Goal: Task Accomplishment & Management: Use online tool/utility

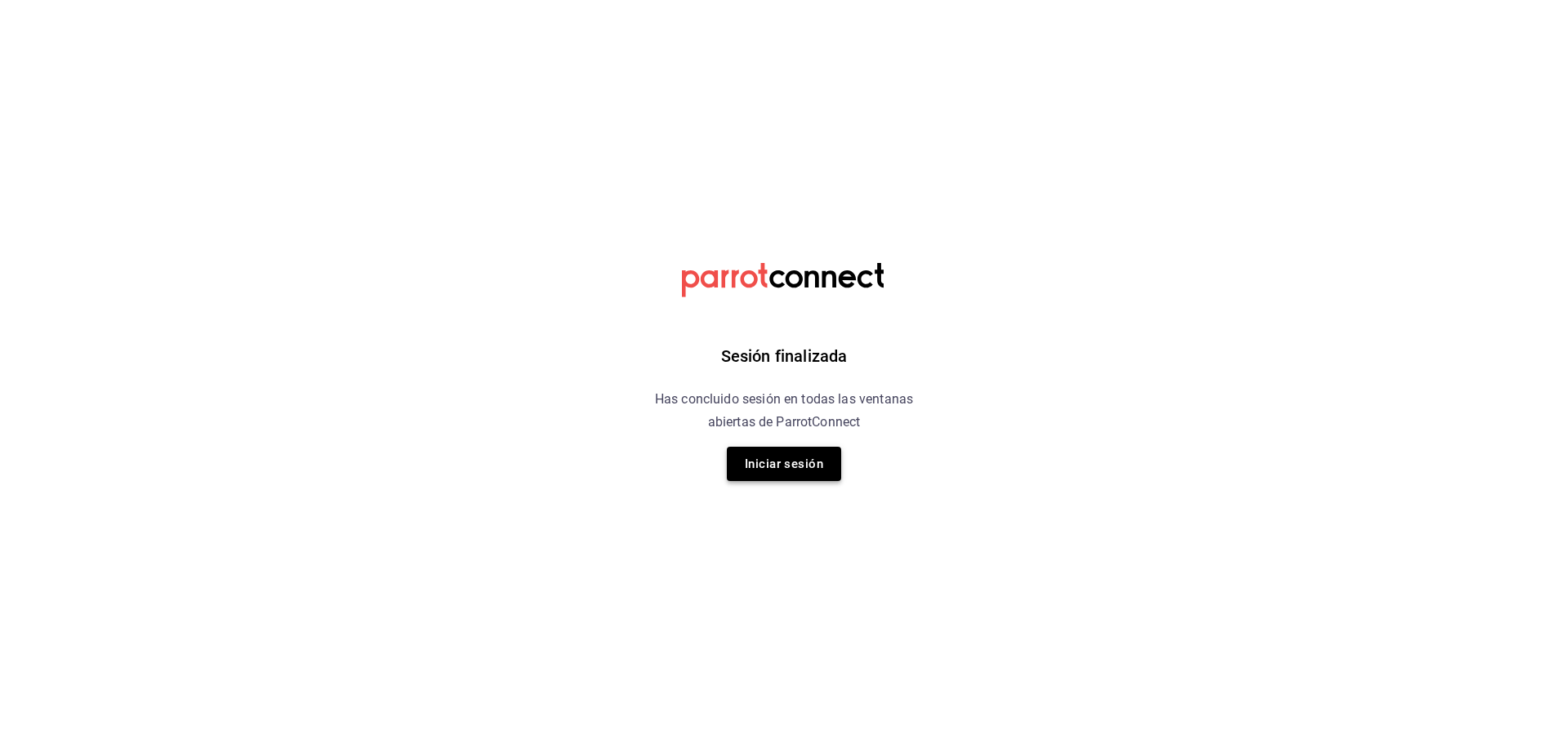
click at [747, 466] on button "Iniciar sesión" at bounding box center [784, 464] width 114 height 34
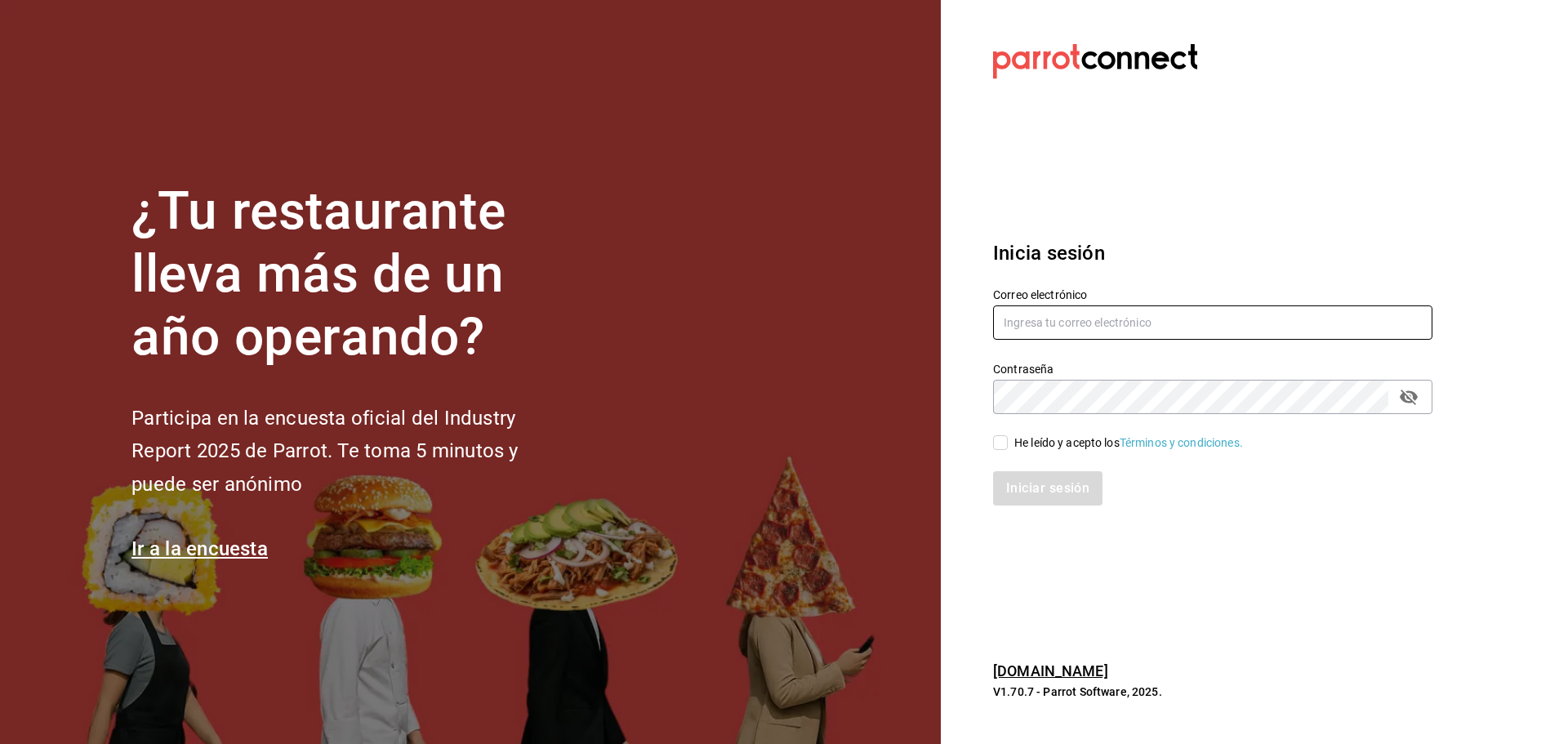
type input "[EMAIL_ADDRESS][DOMAIN_NAME]"
click at [1002, 446] on input "He leído y acepto los Términos y condiciones." at bounding box center [1000, 442] width 14 height 14
checkbox input "true"
click at [1013, 486] on button "Iniciar sesión" at bounding box center [1048, 488] width 111 height 34
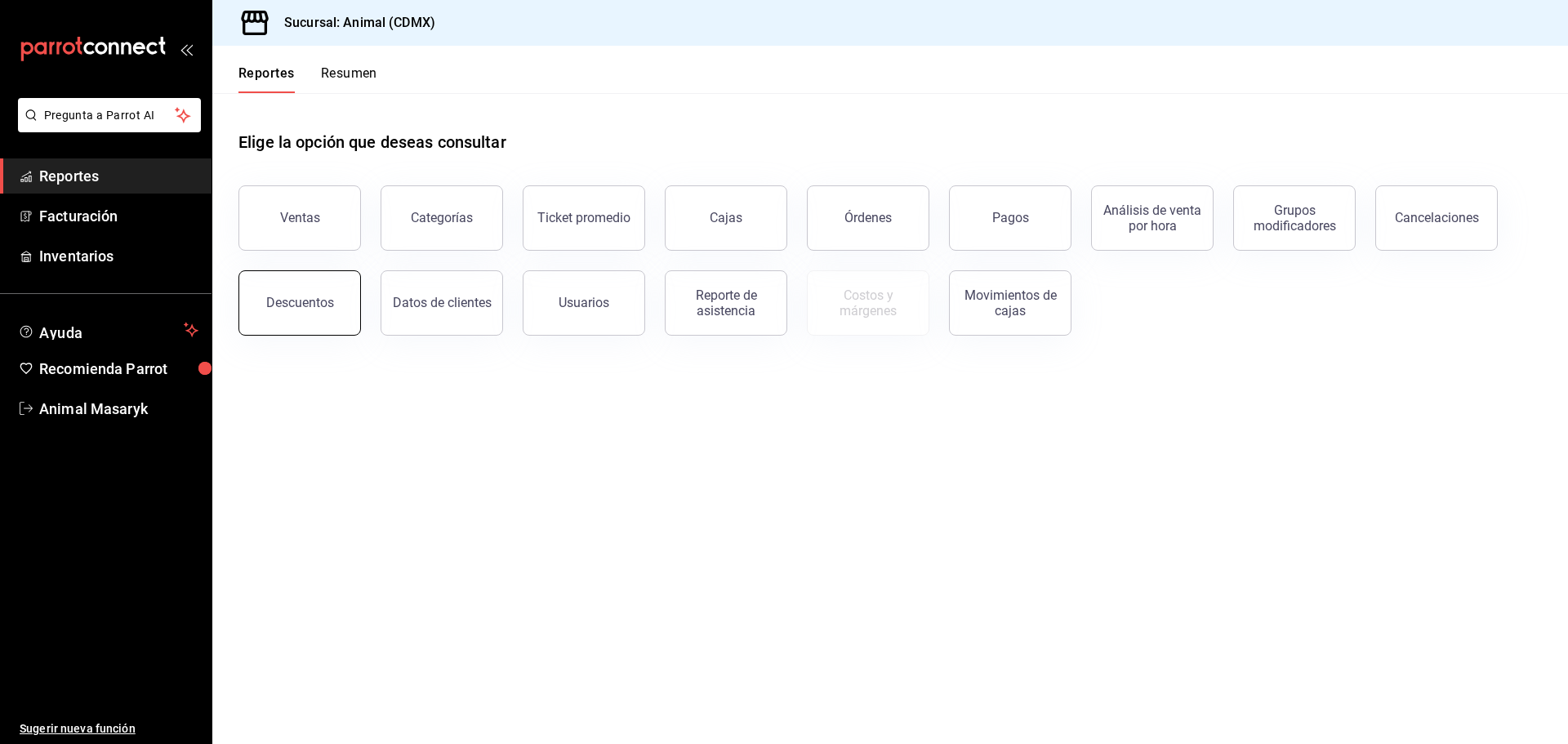
click at [312, 312] on button "Descuentos" at bounding box center [300, 302] width 122 height 66
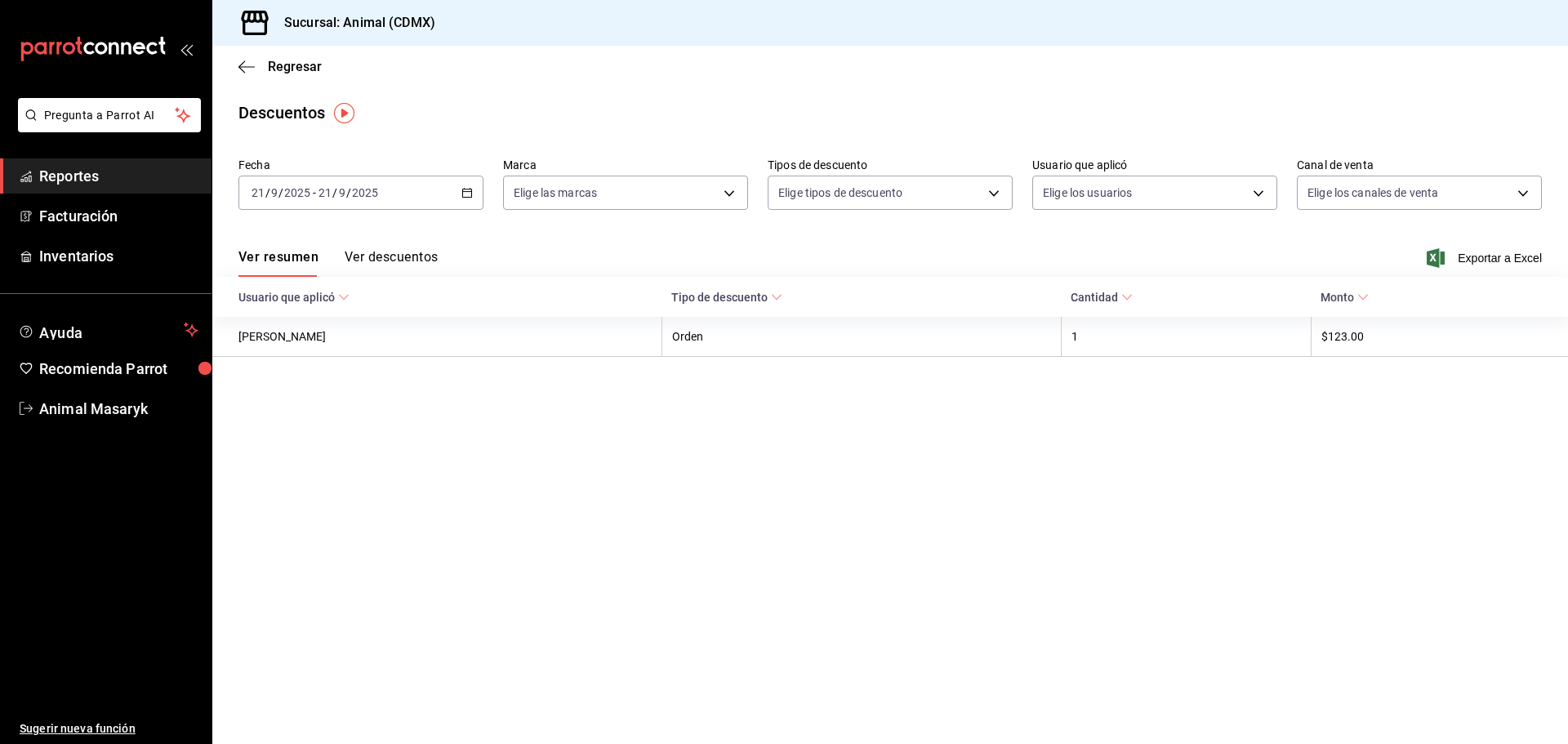
click at [466, 189] on \(Stroke\) "button" at bounding box center [467, 193] width 10 height 9
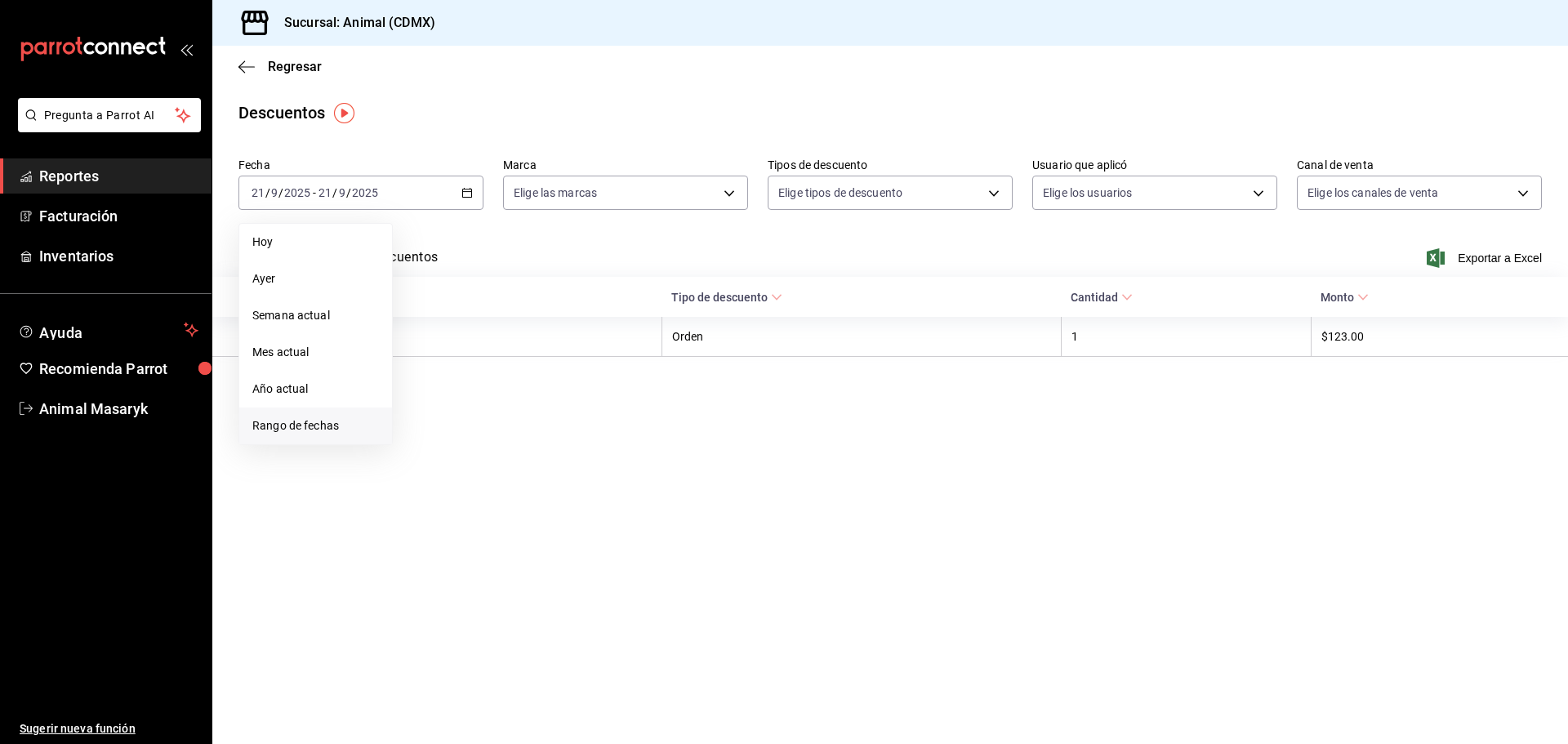
click at [309, 424] on span "Rango de fechas" at bounding box center [315, 425] width 127 height 17
click at [566, 375] on abbr "20" at bounding box center [571, 372] width 11 height 12
click at [609, 375] on button "21" at bounding box center [600, 372] width 29 height 30
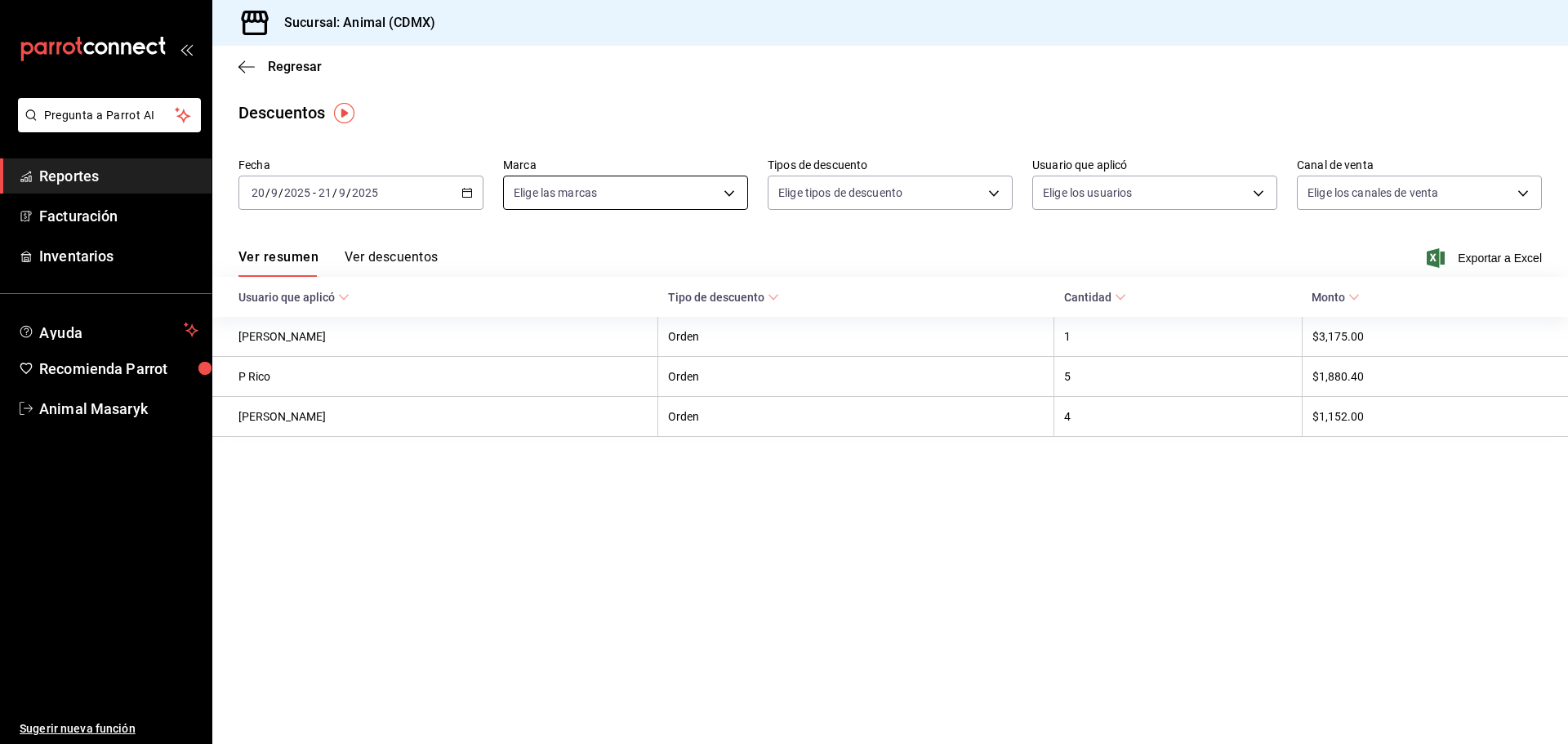
click at [660, 186] on body "Pregunta a Parrot AI Reportes Facturación Inventarios Ayuda Recomienda Parrot A…" at bounding box center [784, 372] width 1568 height 744
click at [597, 242] on div "Ver todas" at bounding box center [556, 254] width 84 height 35
type input "cb0f6aec-1481-4e37-861c-bab9b3a65b14"
checkbox input "true"
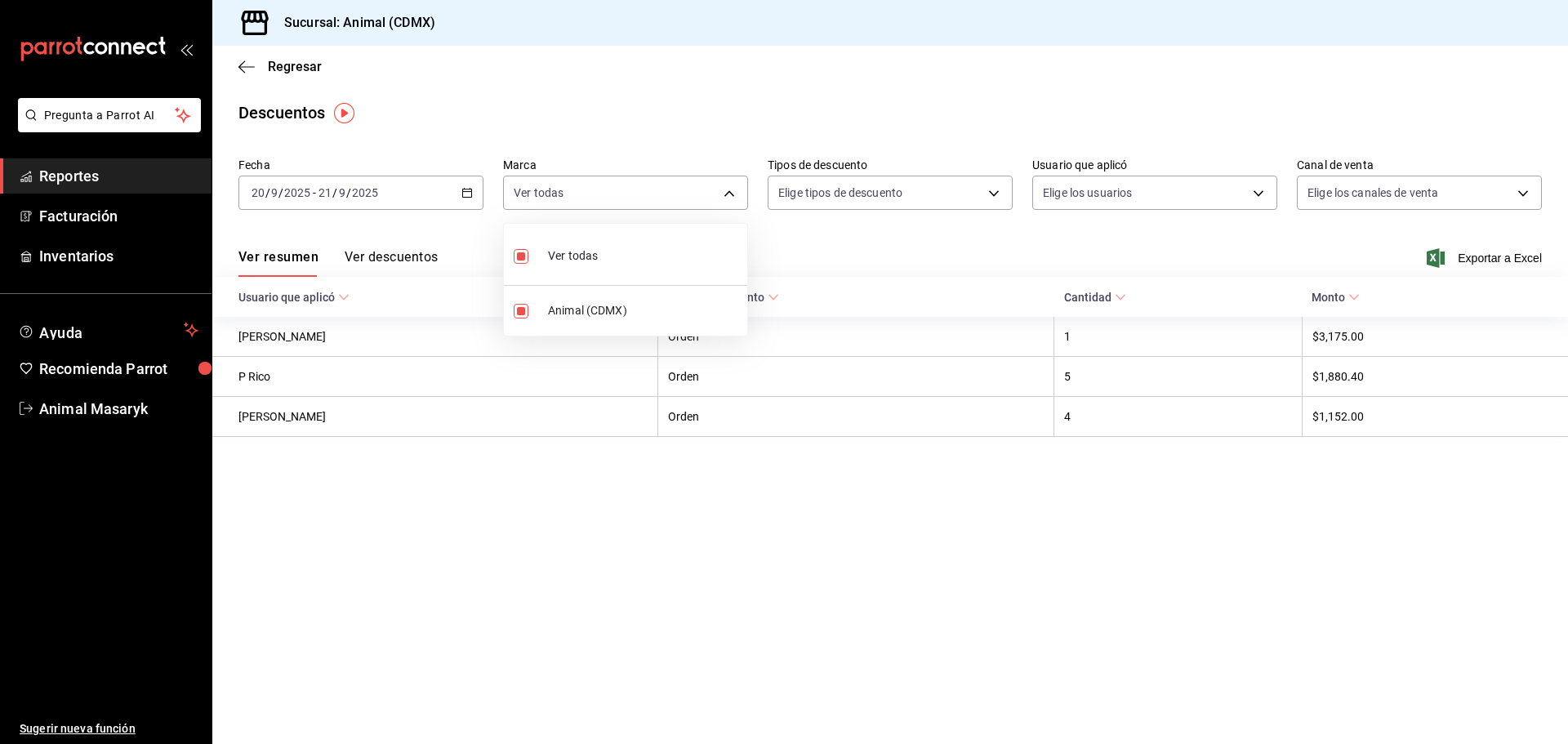
click at [854, 195] on div at bounding box center [784, 372] width 1568 height 744
click at [998, 187] on body "Pregunta a Parrot AI Reportes Facturación Inventarios Ayuda Recomienda Parrot A…" at bounding box center [784, 372] width 1568 height 744
click at [844, 243] on span "Orden" at bounding box center [904, 247] width 189 height 17
type input "ORDER"
checkbox input "true"
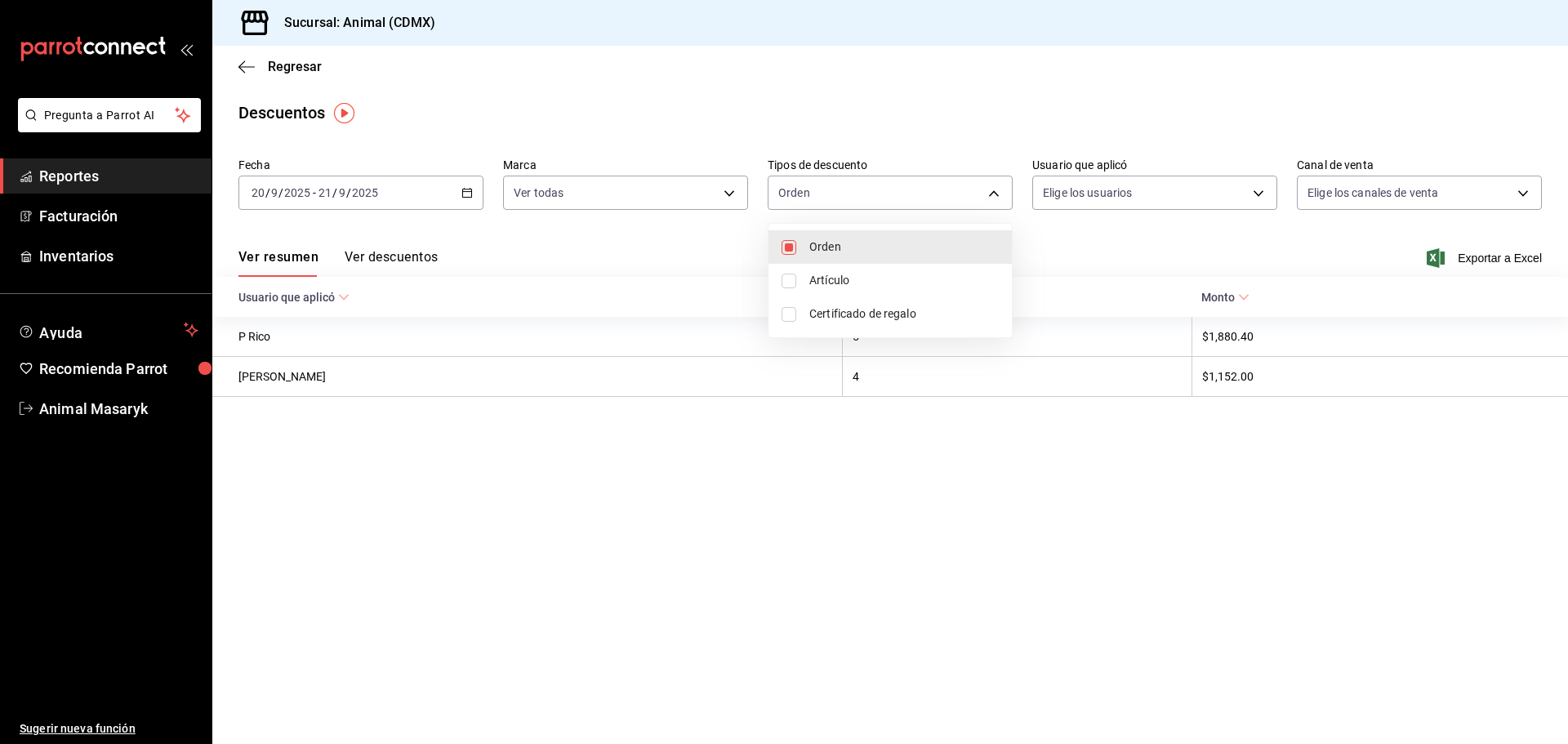
click at [839, 276] on span "Artículo" at bounding box center [904, 280] width 189 height 17
type input "ORDER,ORDER_ITEM"
checkbox input "true"
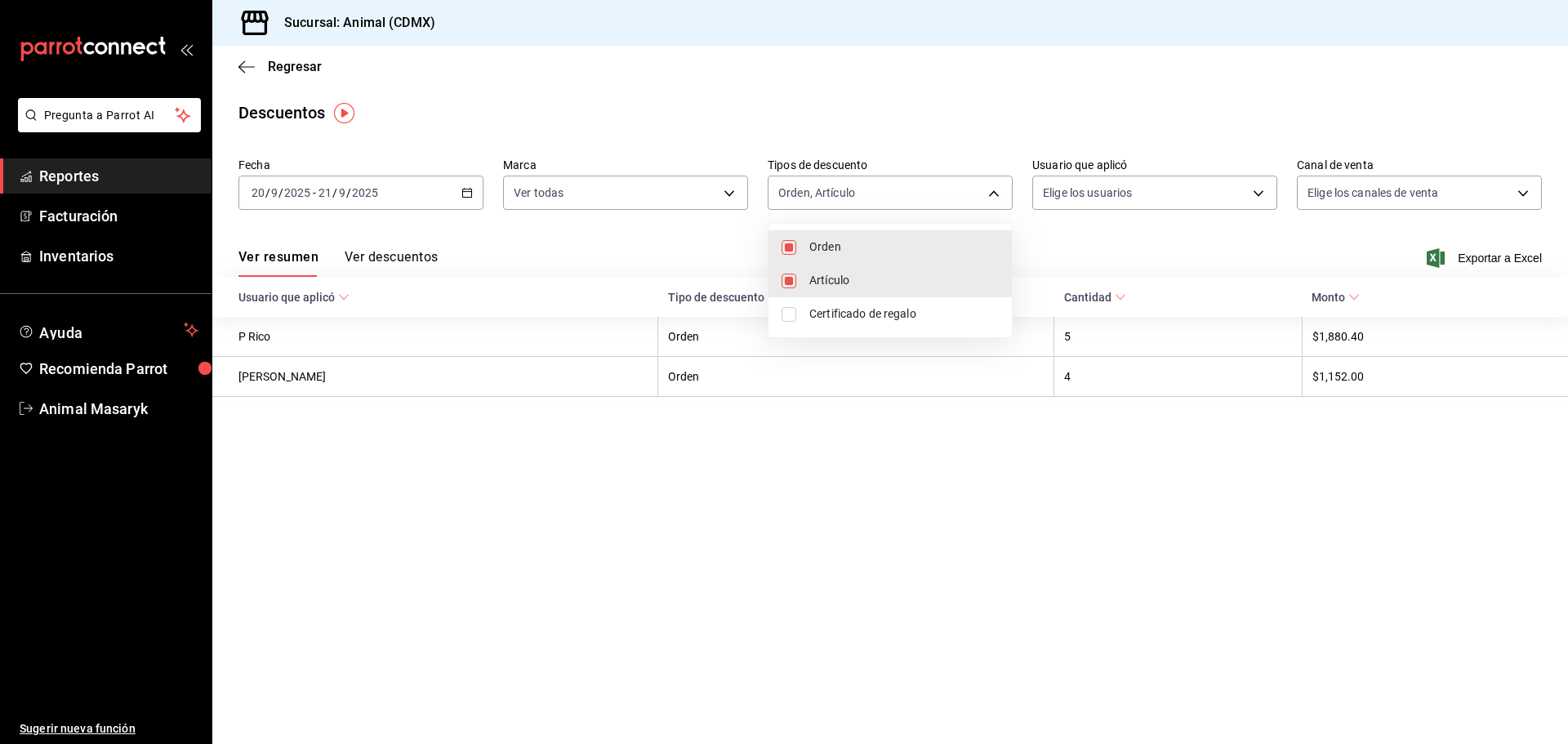
click at [839, 305] on span "Certificado de regalo" at bounding box center [904, 313] width 189 height 17
type input "ORDER,ORDER_ITEM,CARD_REWARD"
checkbox input "true"
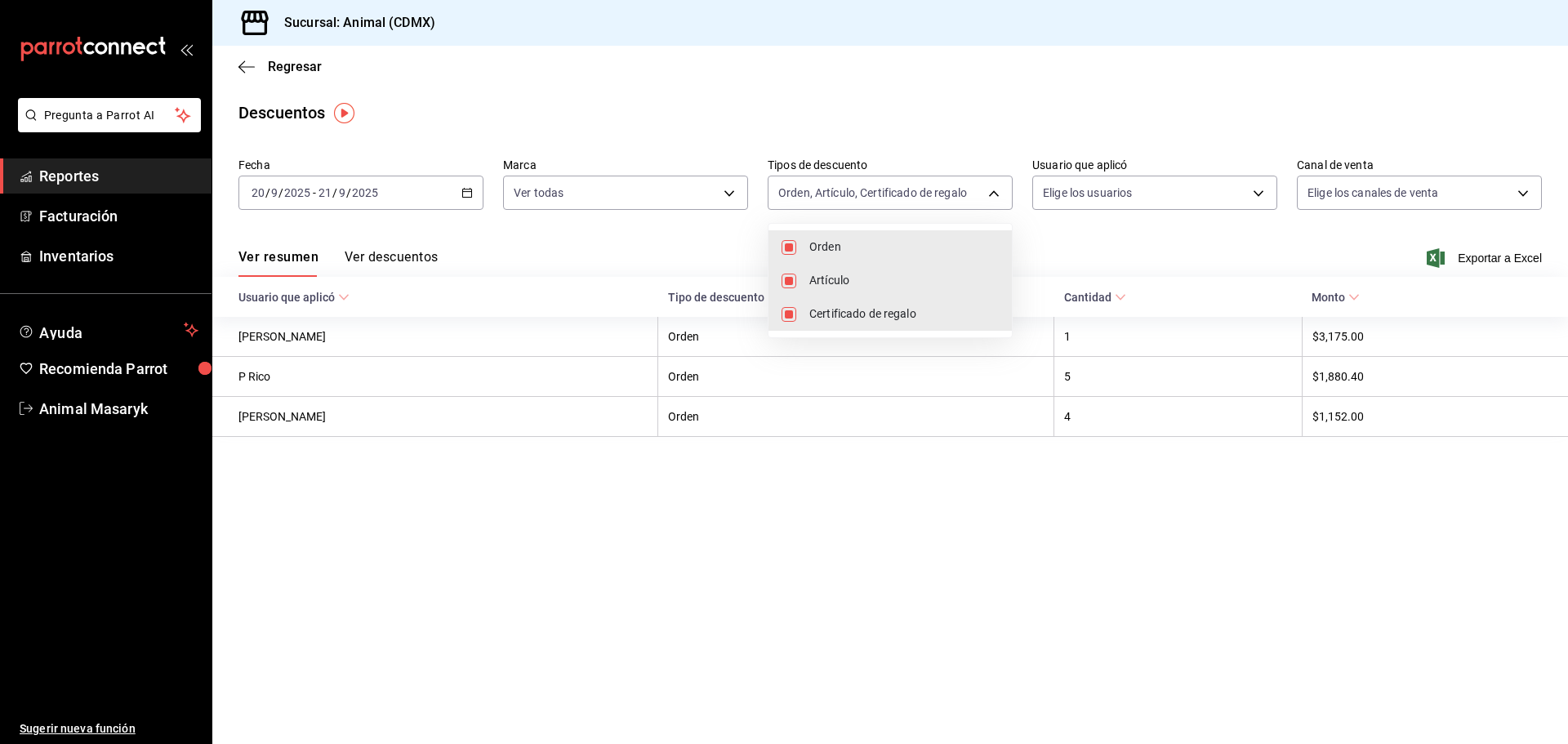
click at [1203, 191] on div at bounding box center [784, 372] width 1568 height 744
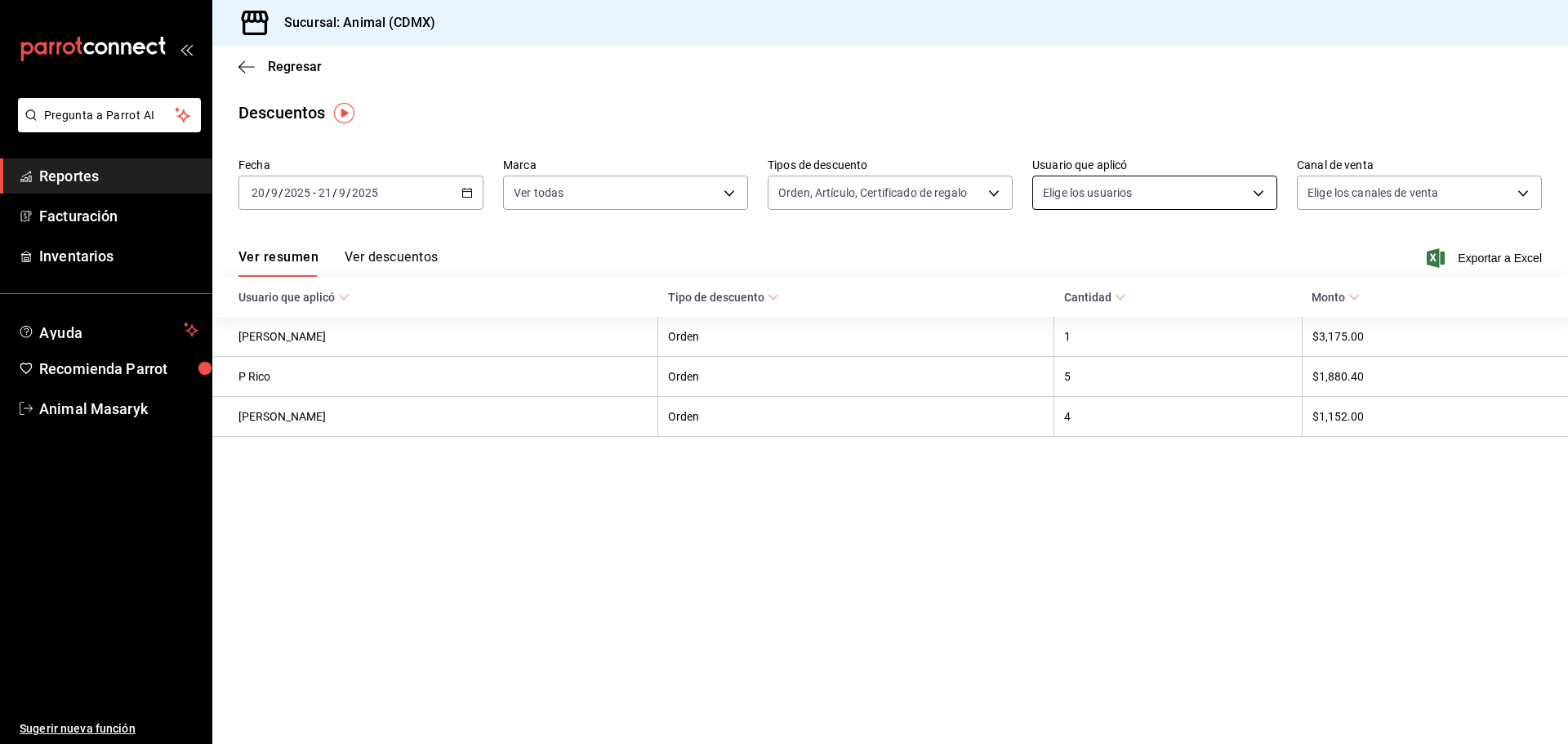
click at [1262, 191] on body "Pregunta a Parrot AI Reportes Facturación Inventarios Ayuda Recomienda Parrot A…" at bounding box center [784, 372] width 1568 height 744
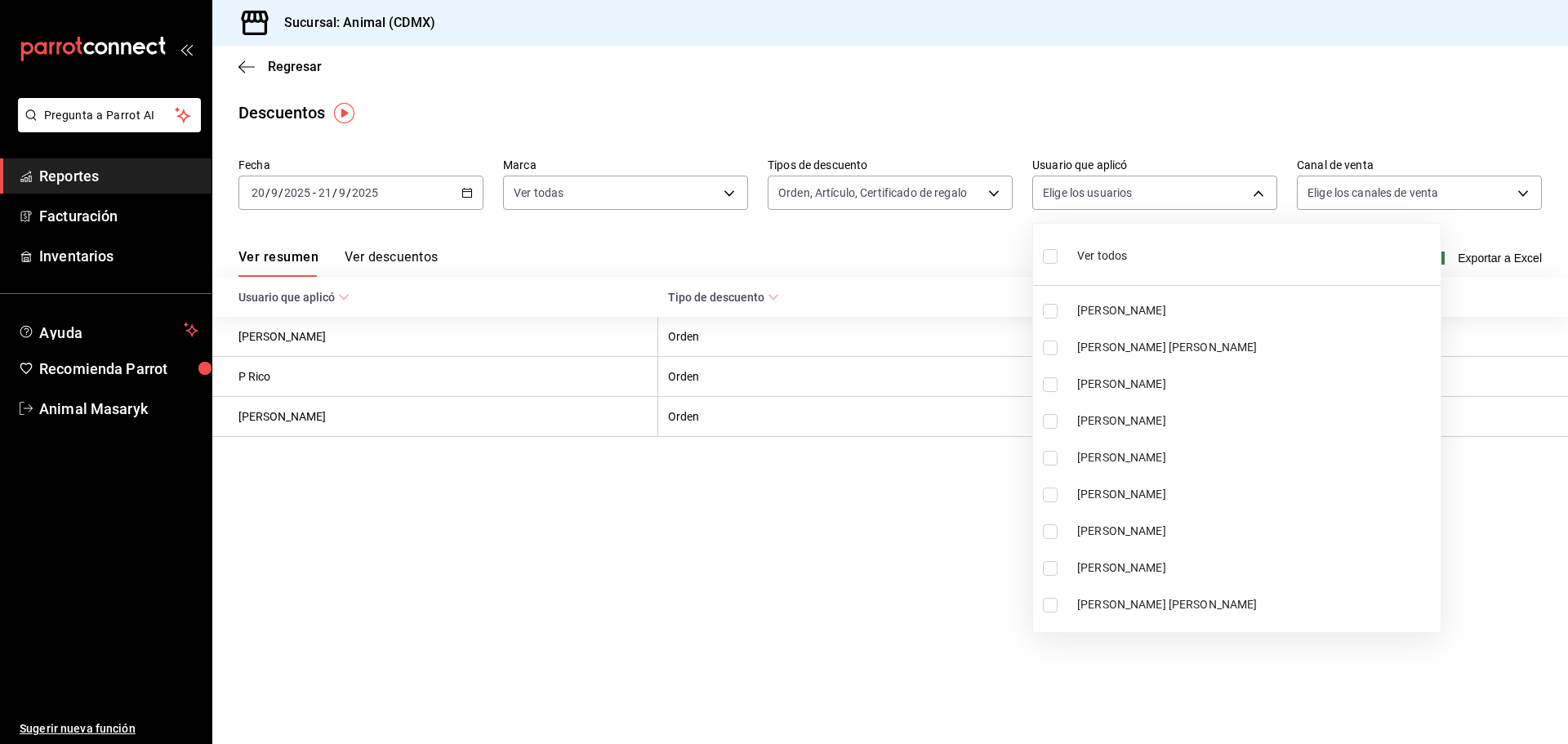
drag, startPoint x: 1099, startPoint y: 249, endPoint x: 1047, endPoint y: 256, distance: 52.5
click at [1099, 249] on span "Ver todos" at bounding box center [1101, 256] width 49 height 17
click at [1046, 258] on ul "Ver todos [PERSON_NAME] [PERSON_NAME] [PERSON_NAME] [PERSON_NAME] [PERSON_NAME]…" at bounding box center [1237, 427] width 407 height 408
type input "cd038da4-e02f-47c0-a68f-5acf279c92e3,6f481a37-b1a9-4aae-878d-1ac587fef8fd,97c62…"
checkbox input "true"
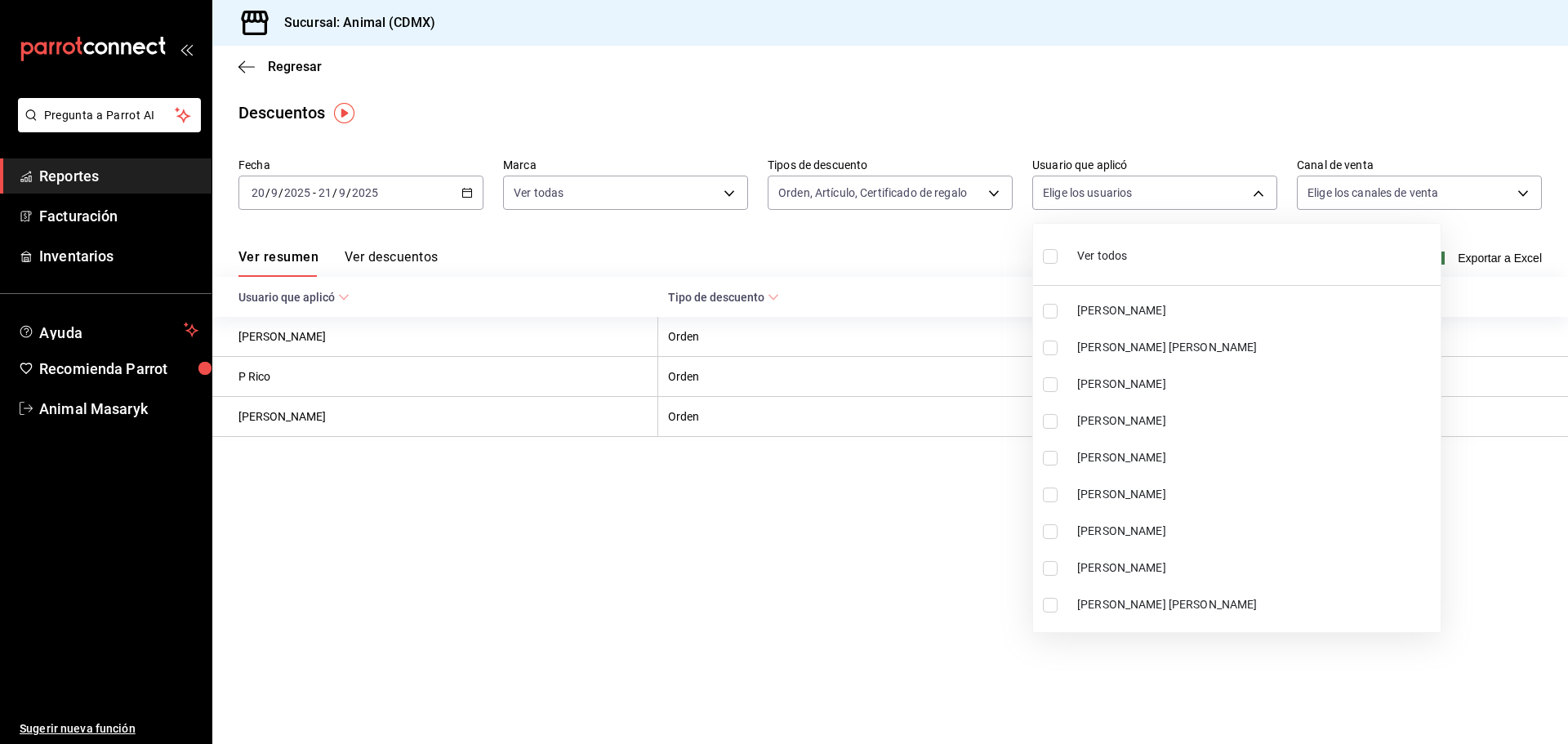
checkbox input "true"
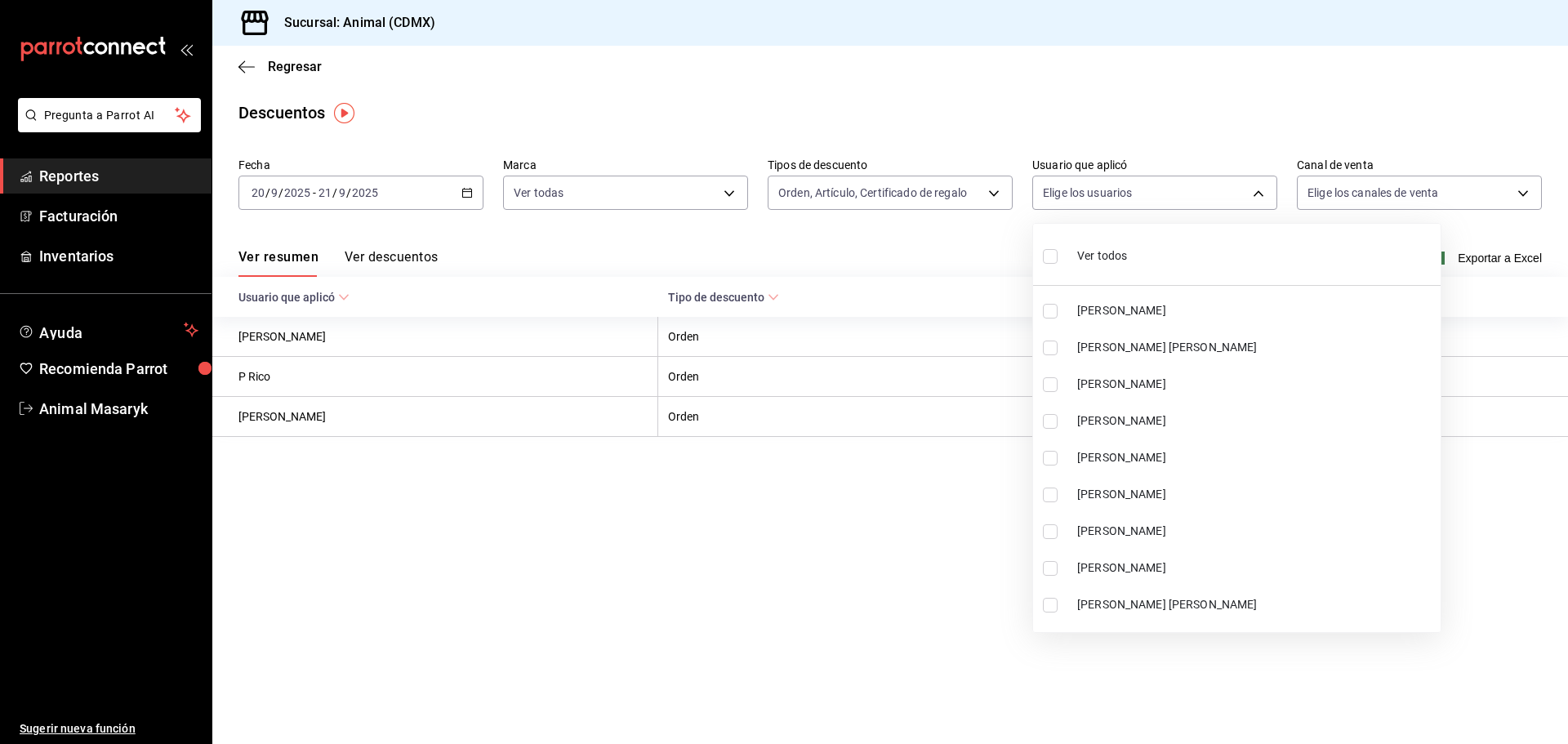
checkbox input "true"
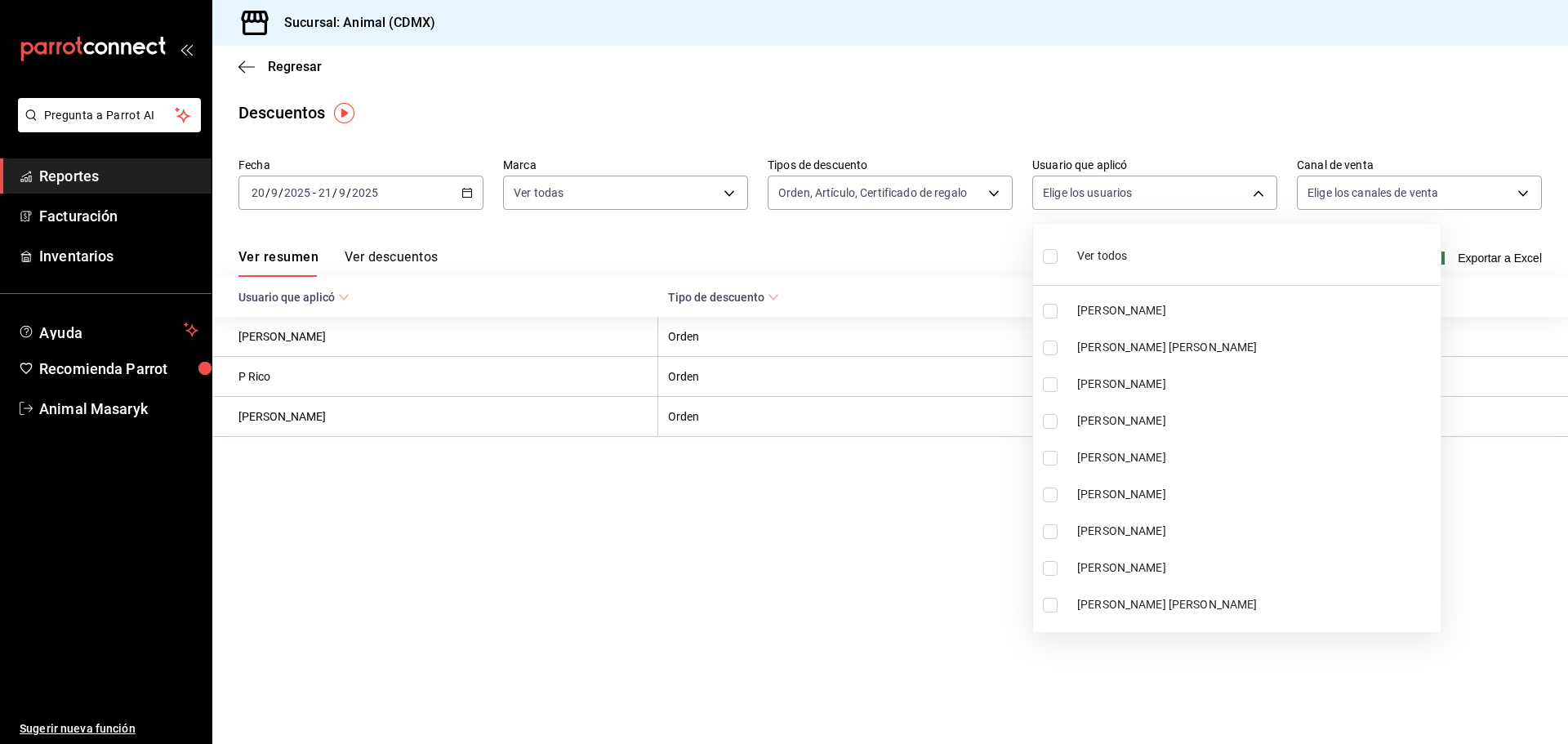
checkbox input "true"
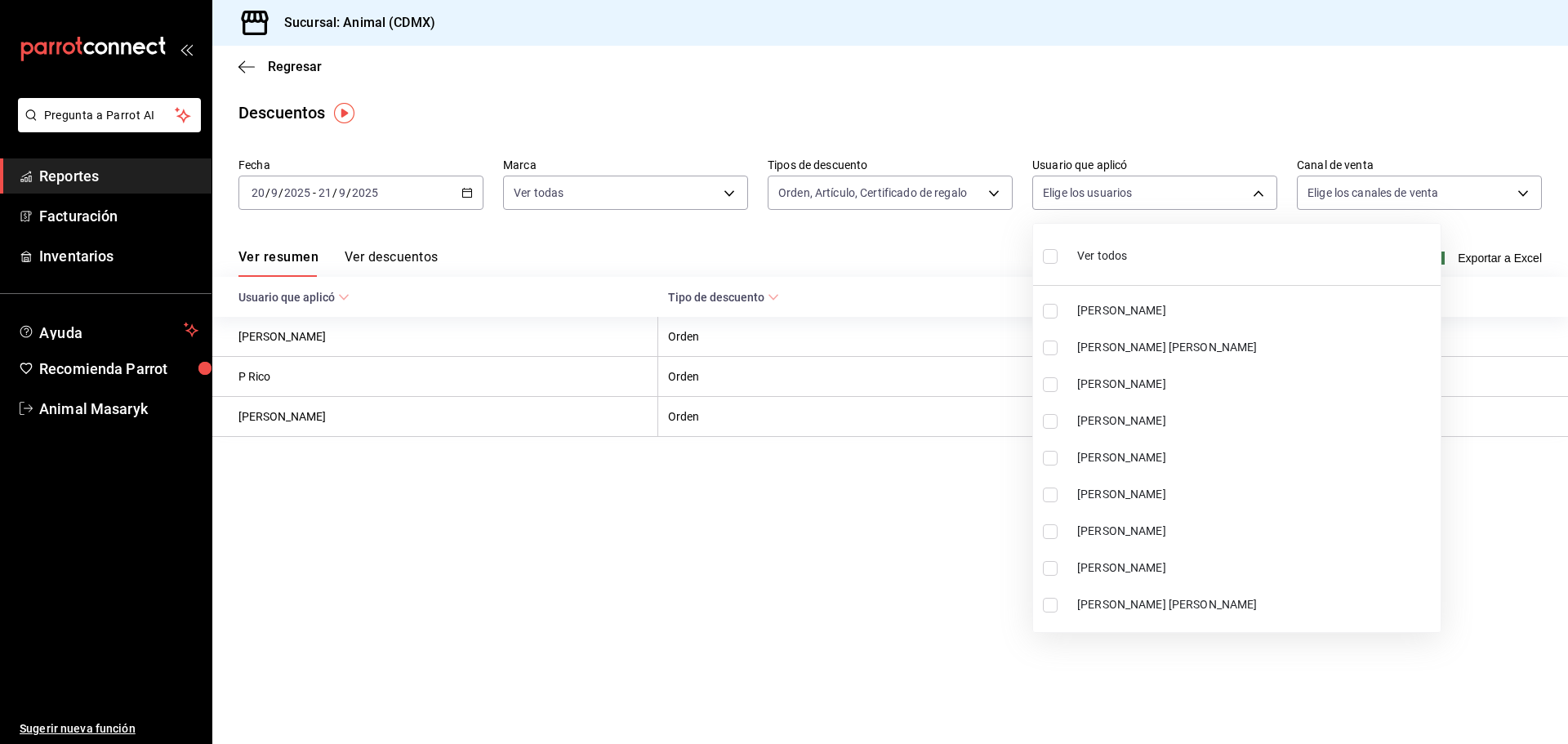
checkbox input "true"
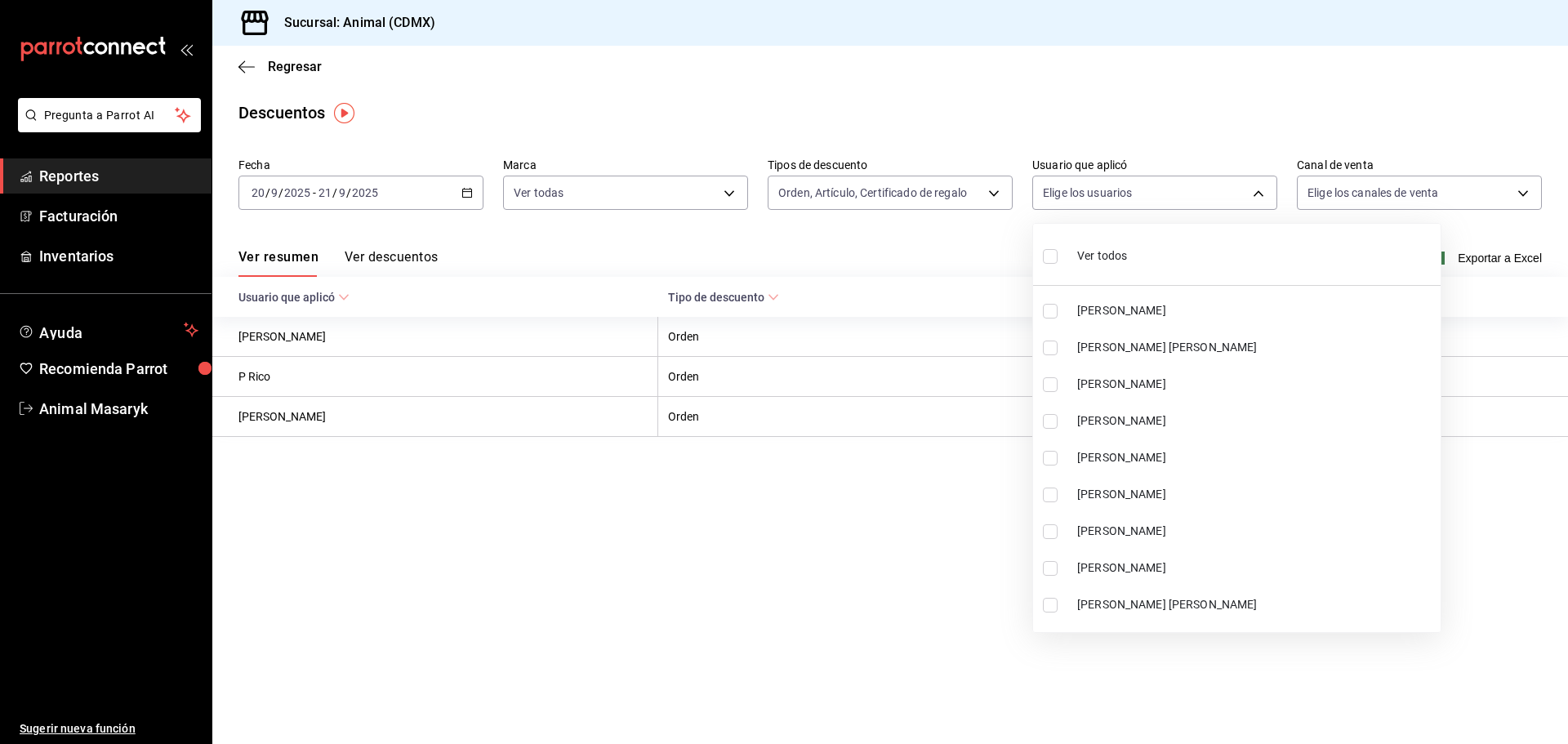
checkbox input "true"
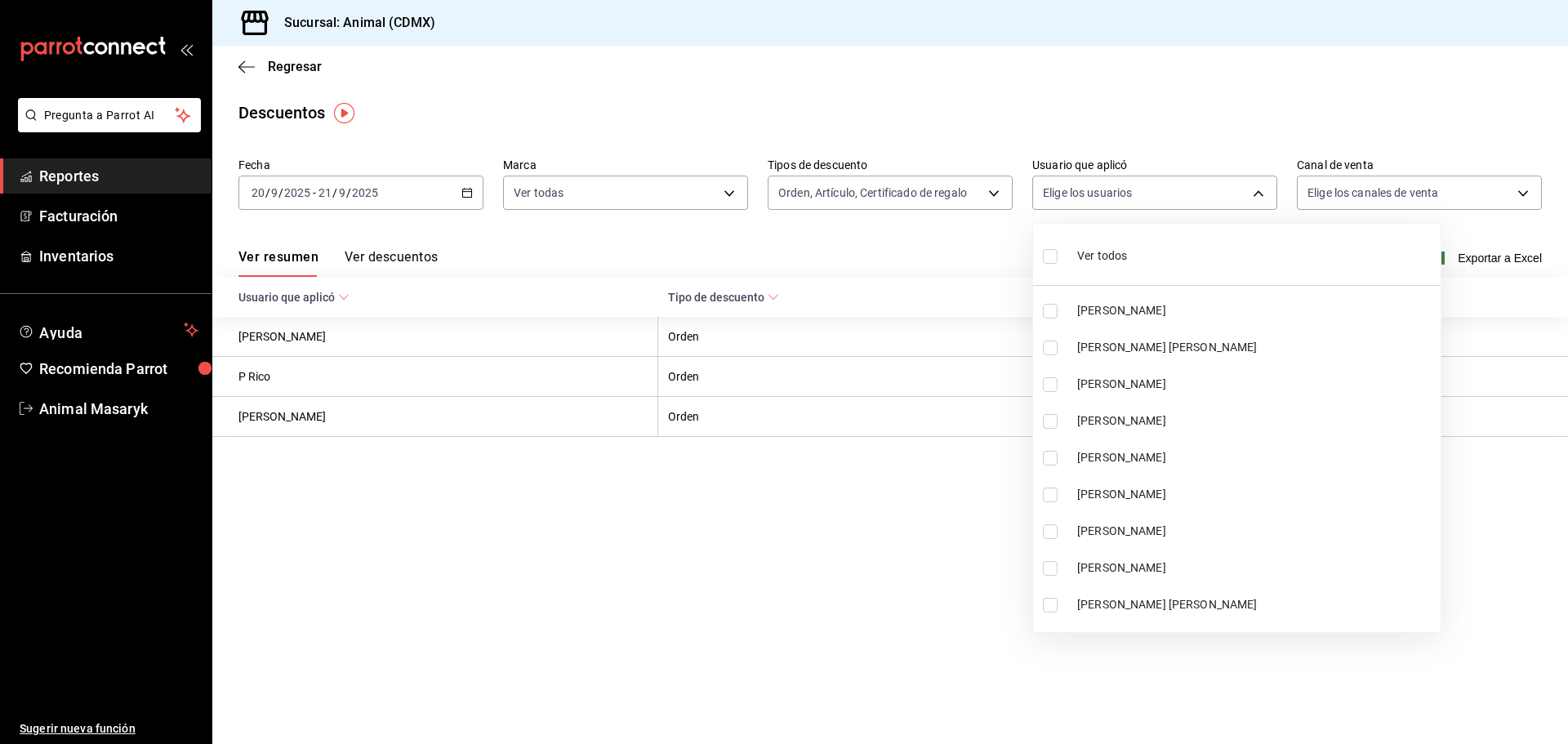
checkbox input "true"
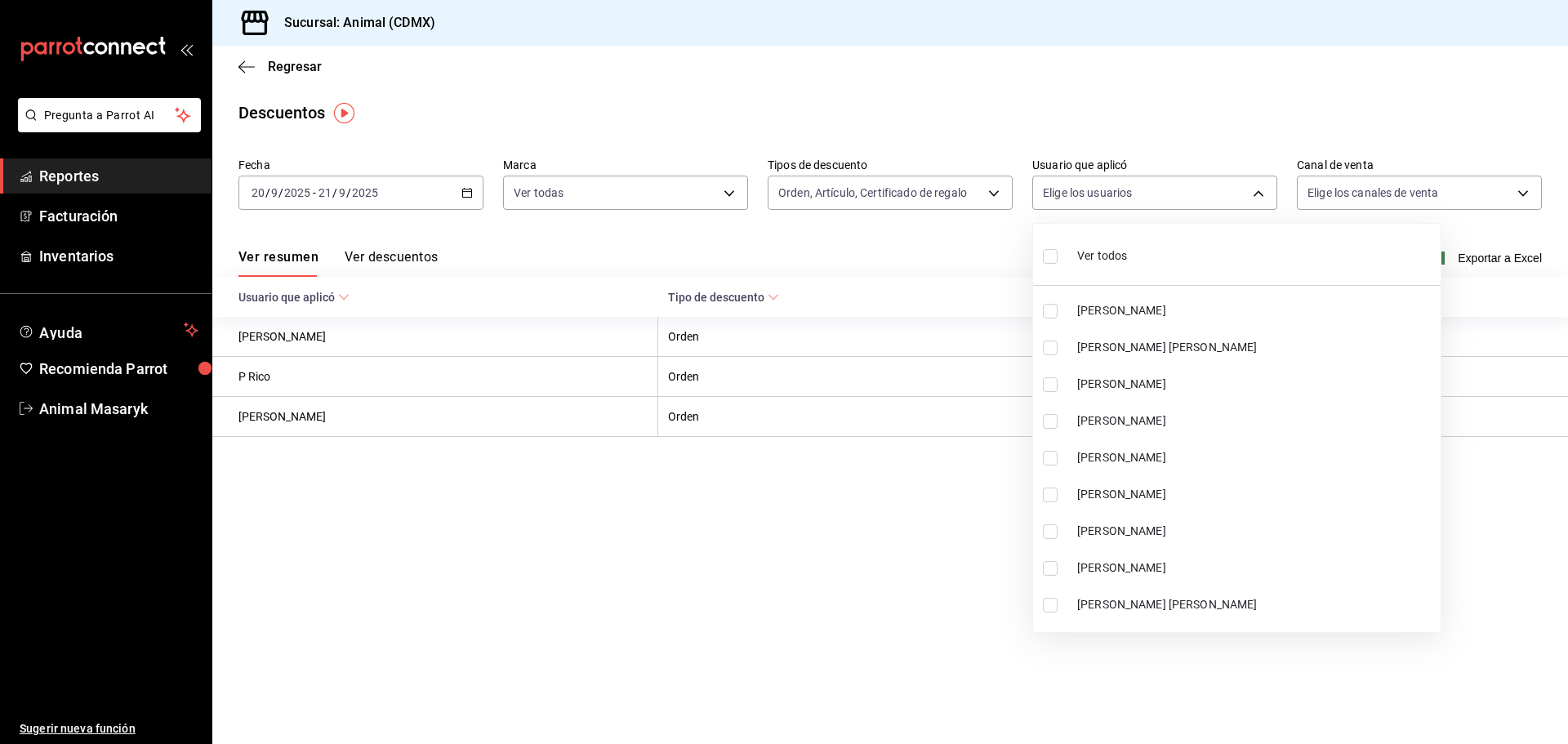
checkbox input "true"
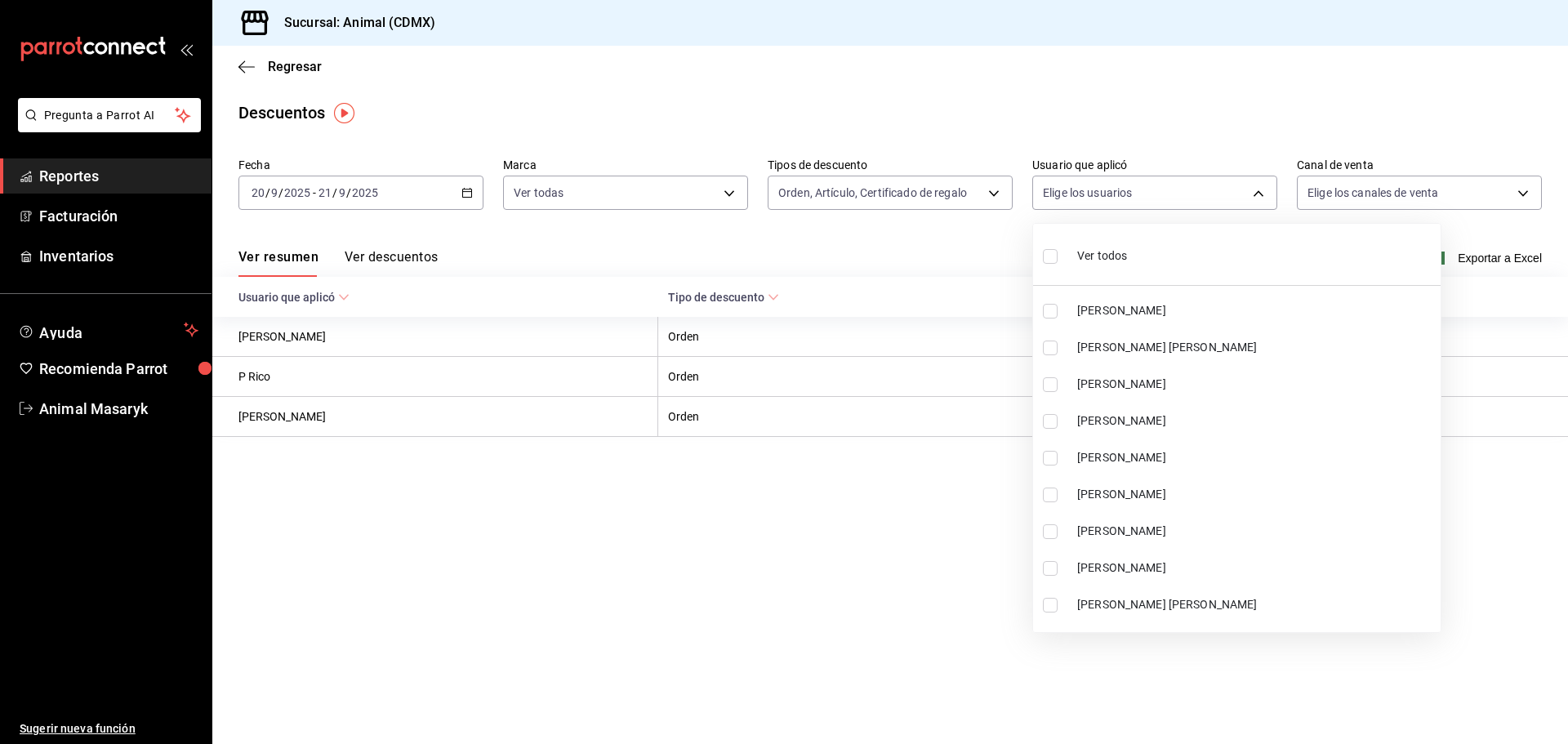
checkbox input "true"
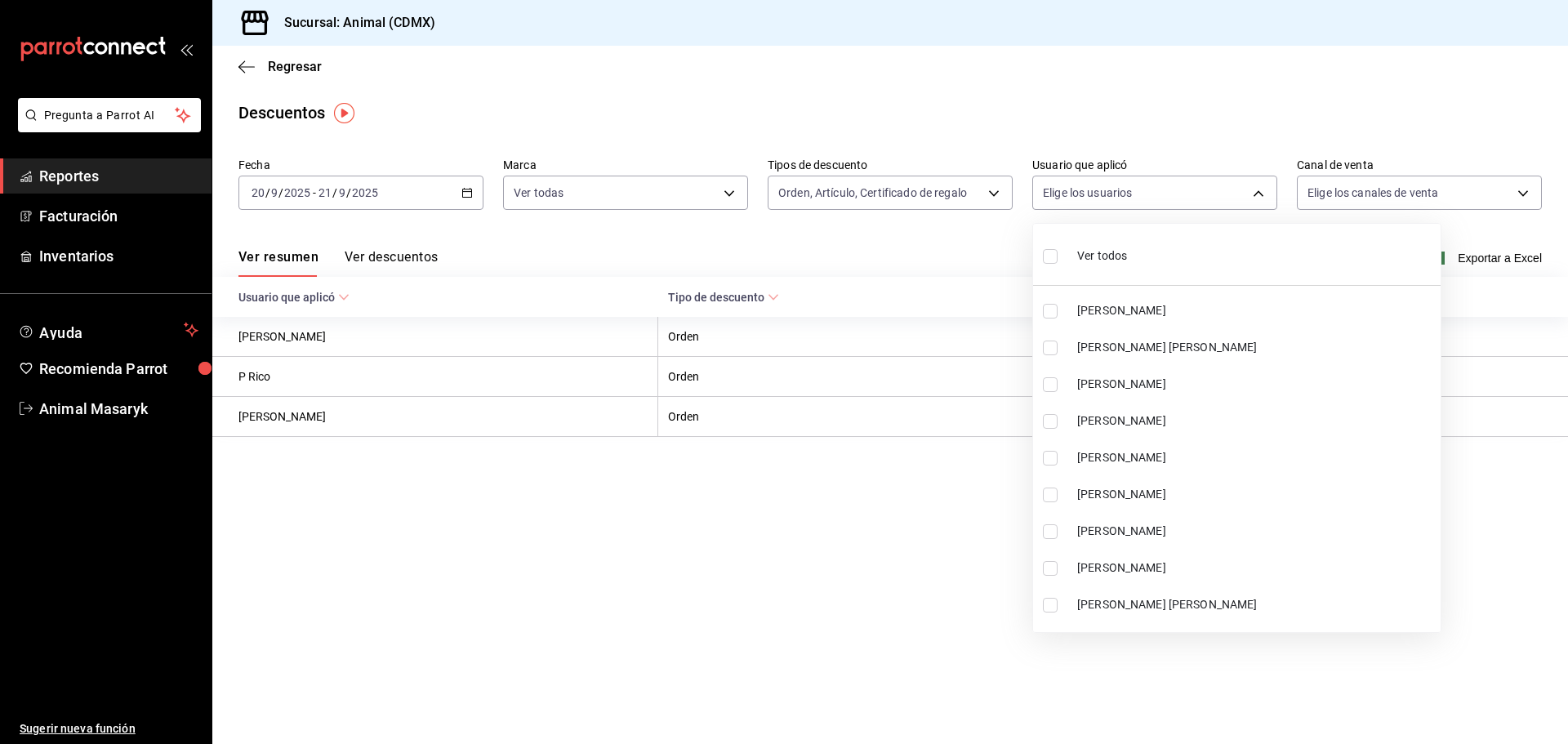
checkbox input "true"
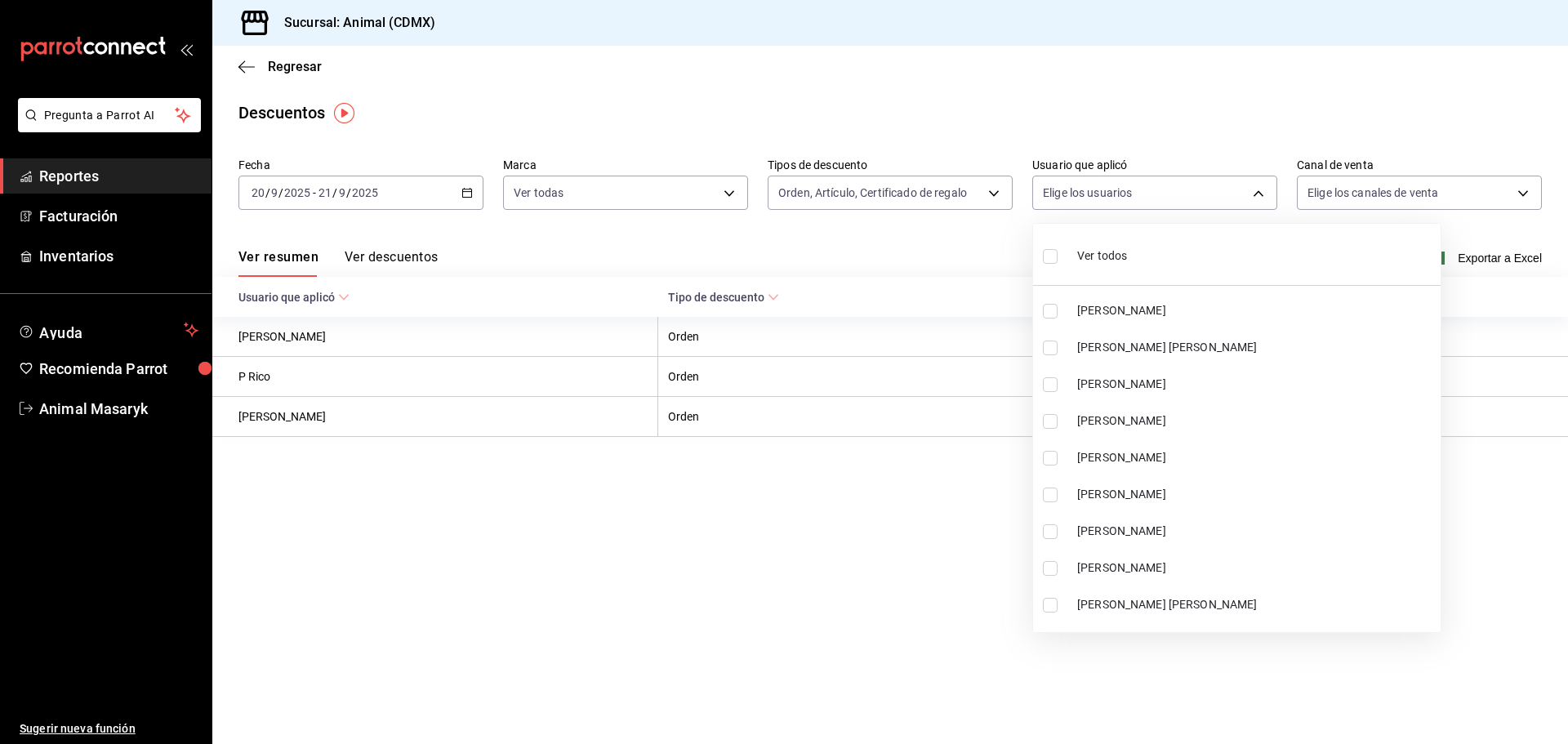
checkbox input "true"
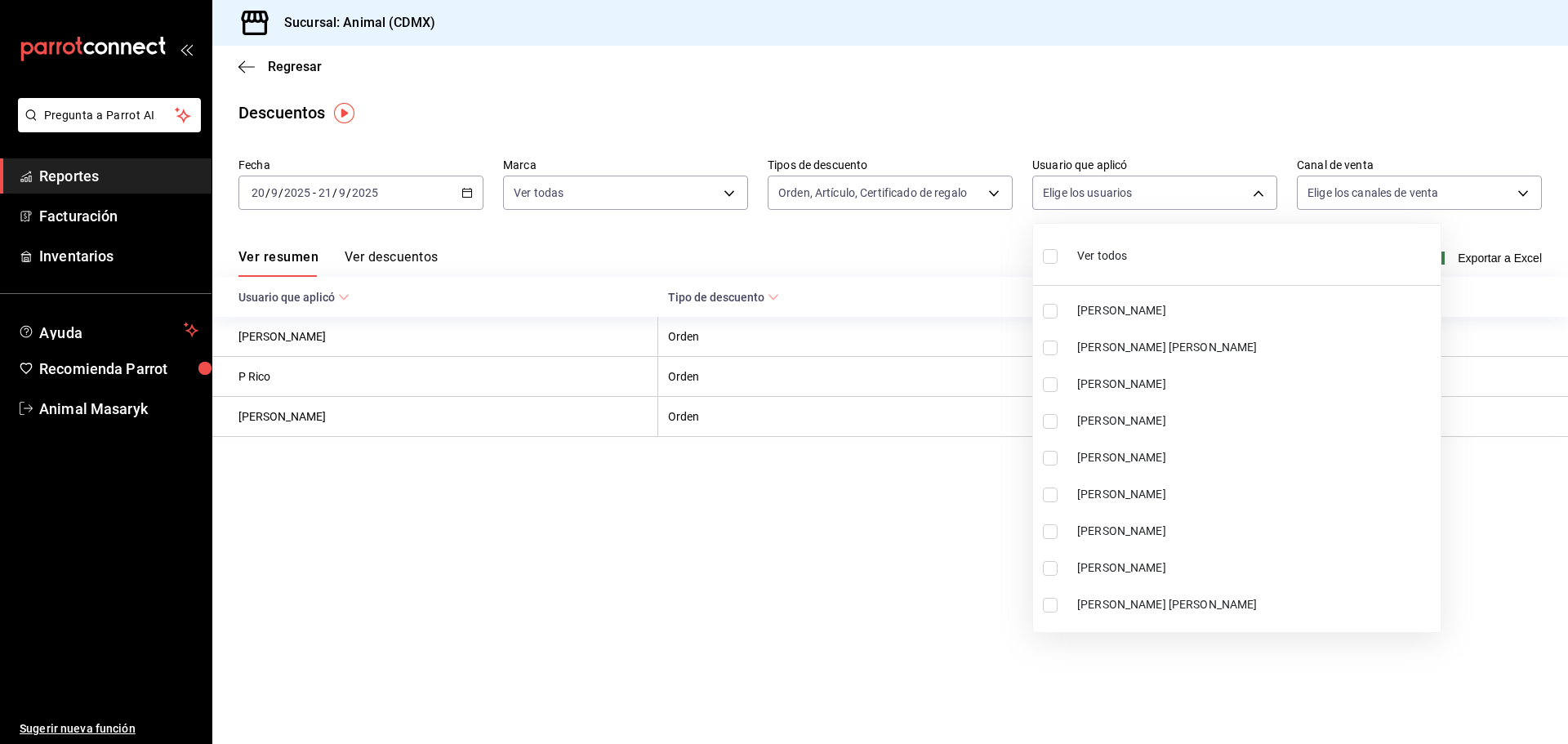
checkbox input "true"
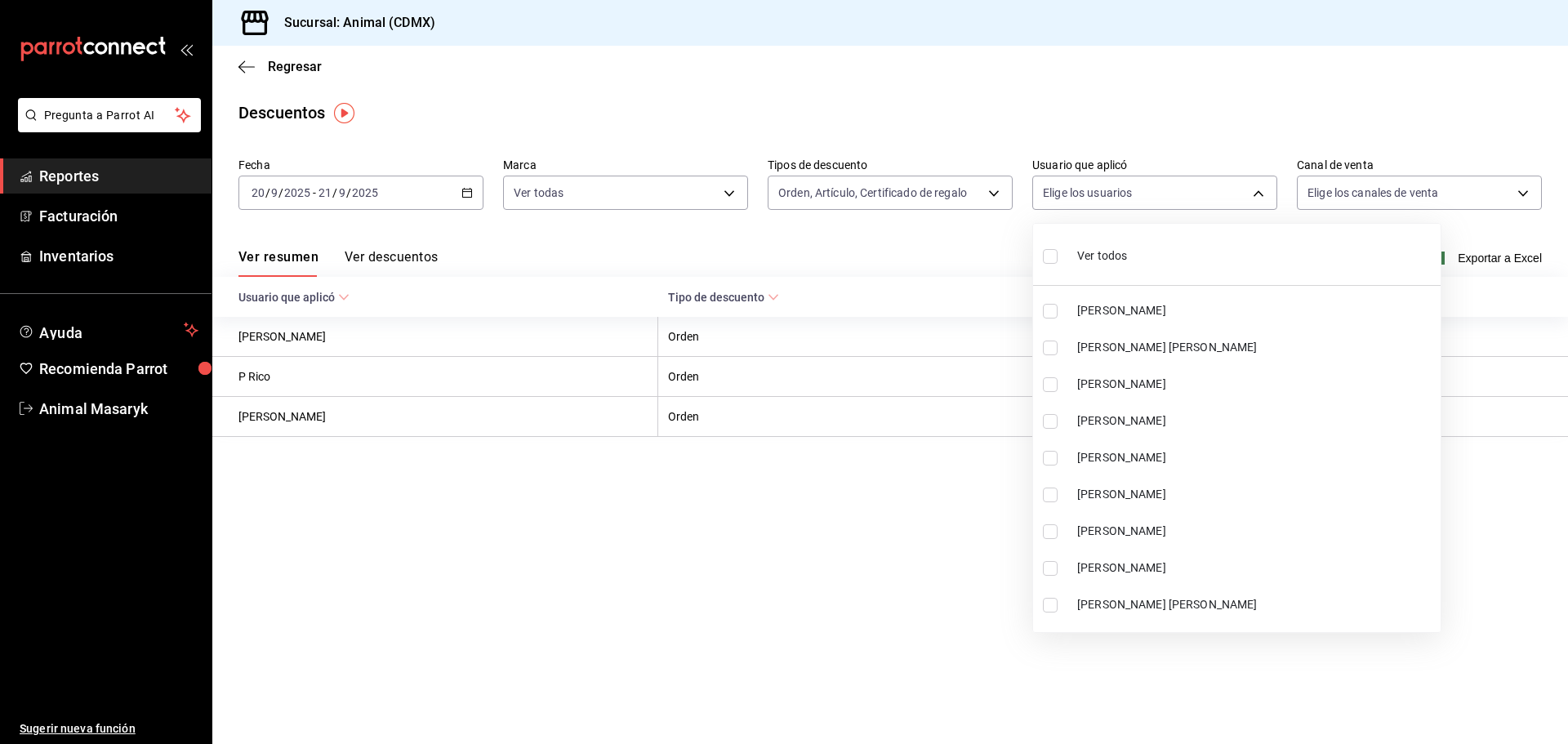
checkbox input "true"
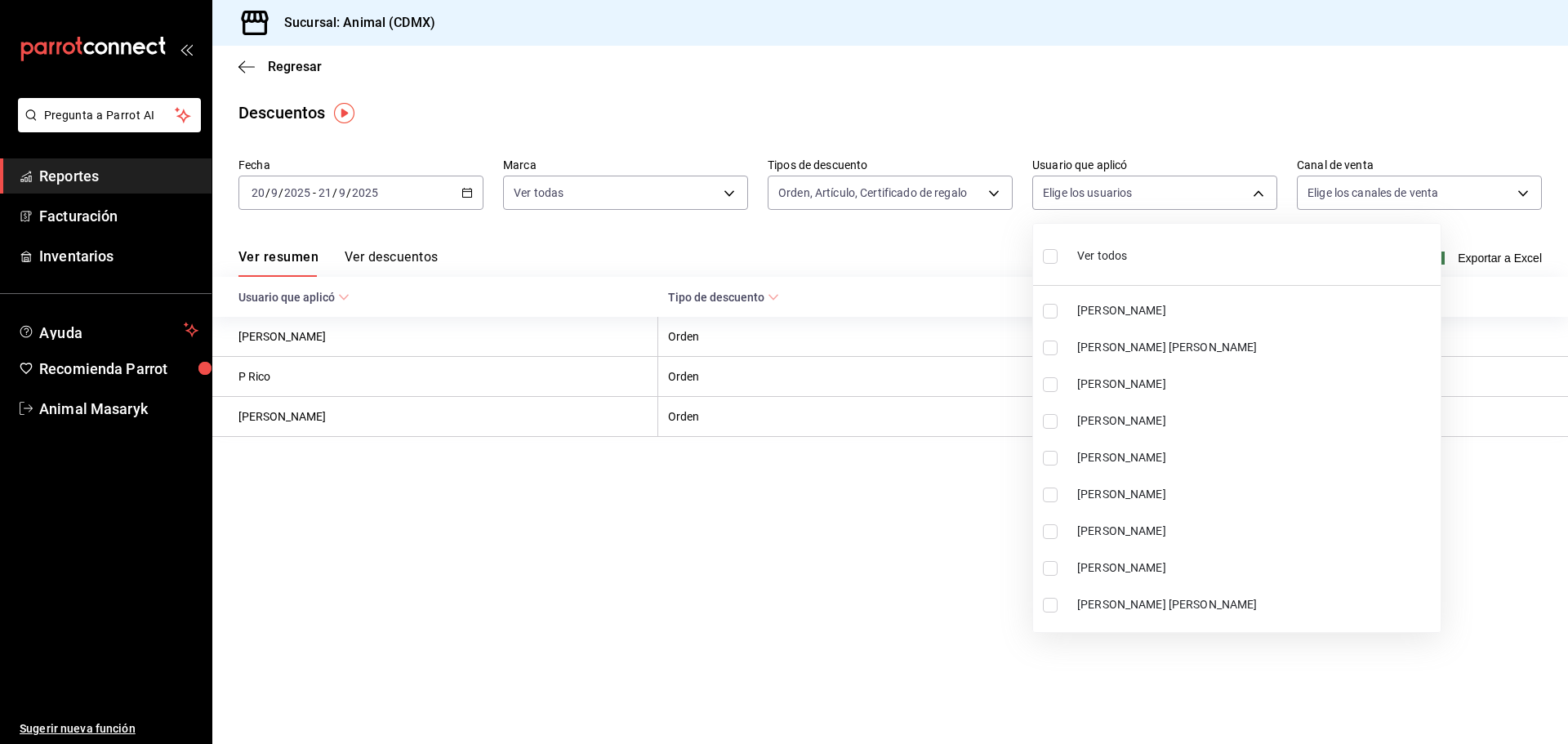
checkbox input "true"
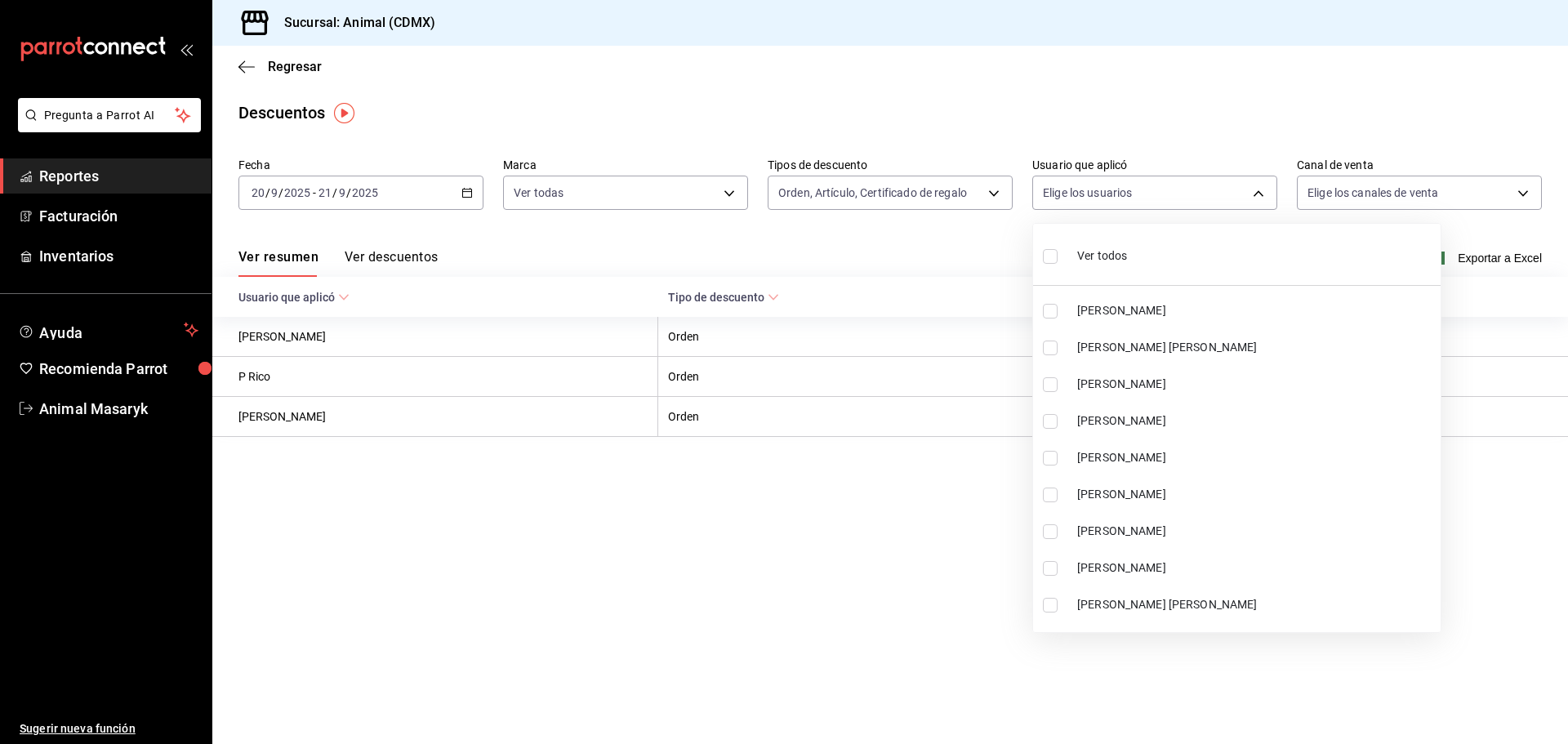
checkbox input "true"
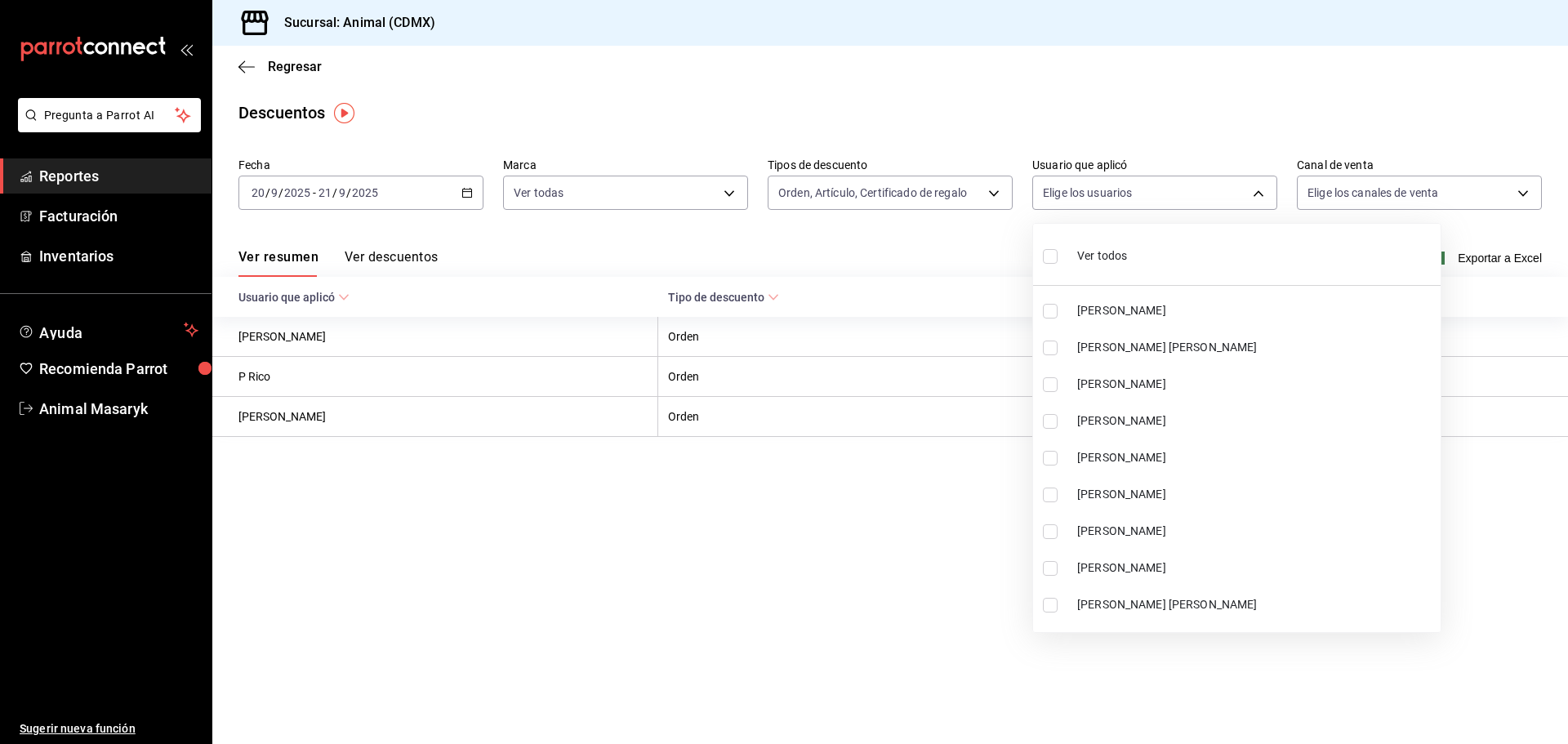
checkbox input "true"
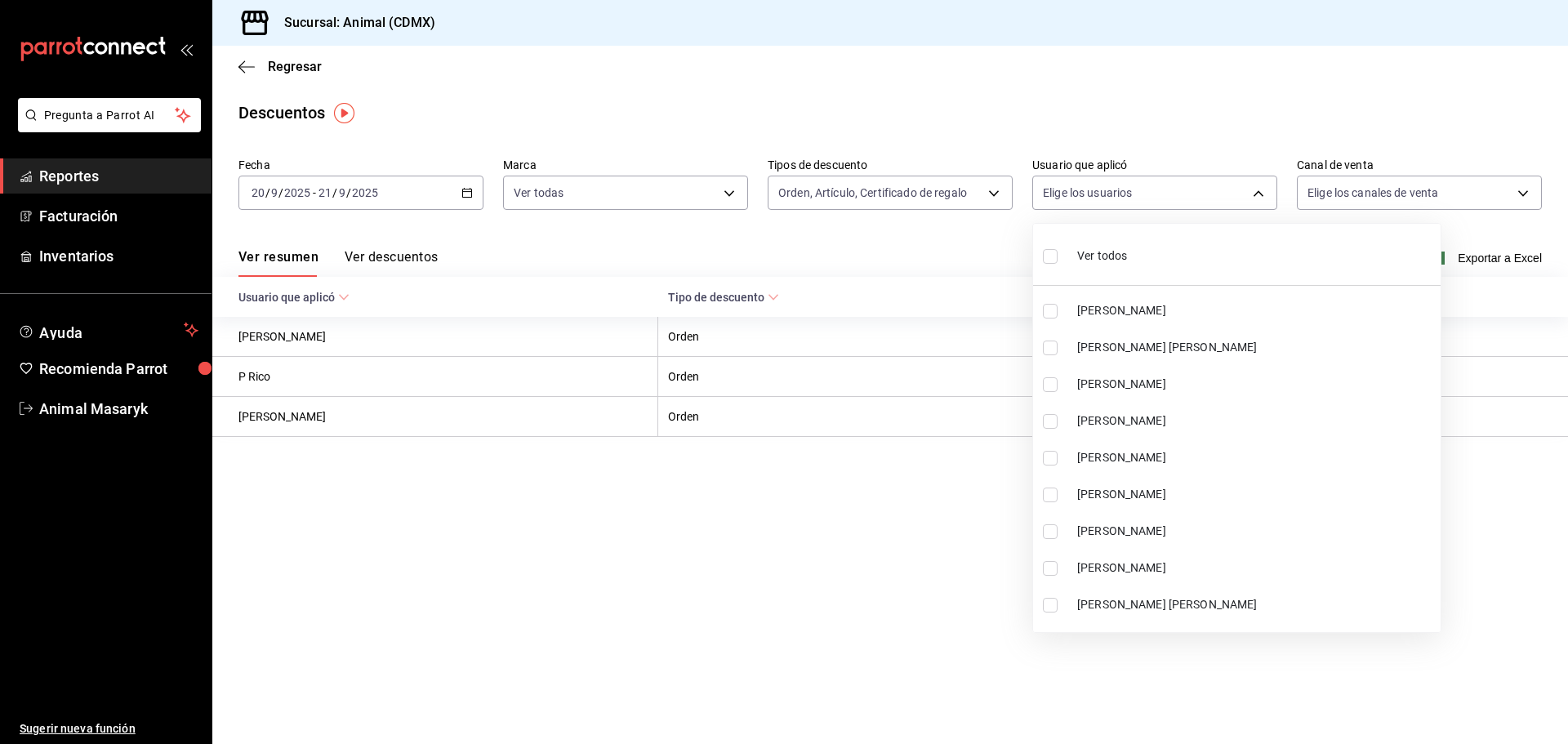
checkbox input "true"
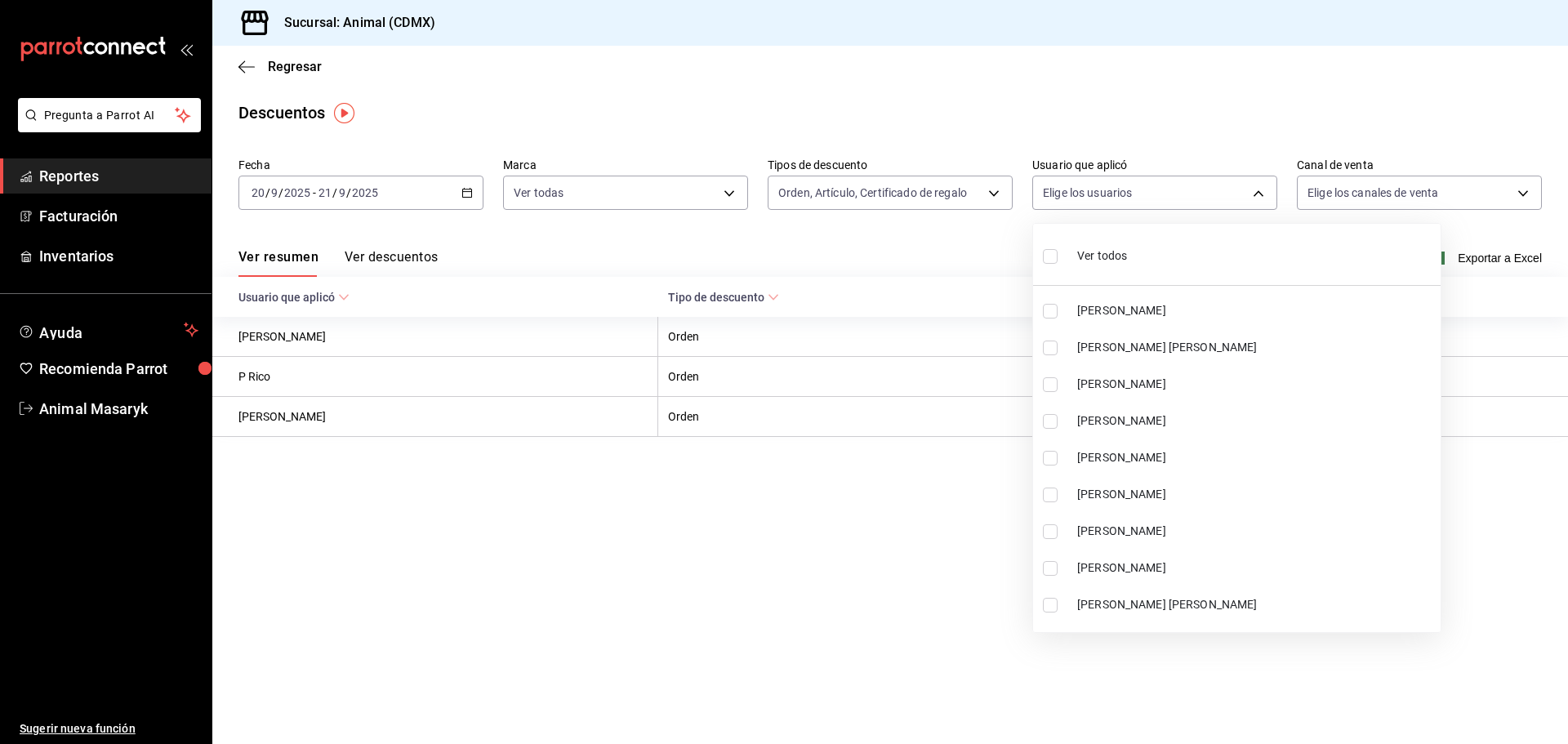
checkbox input "true"
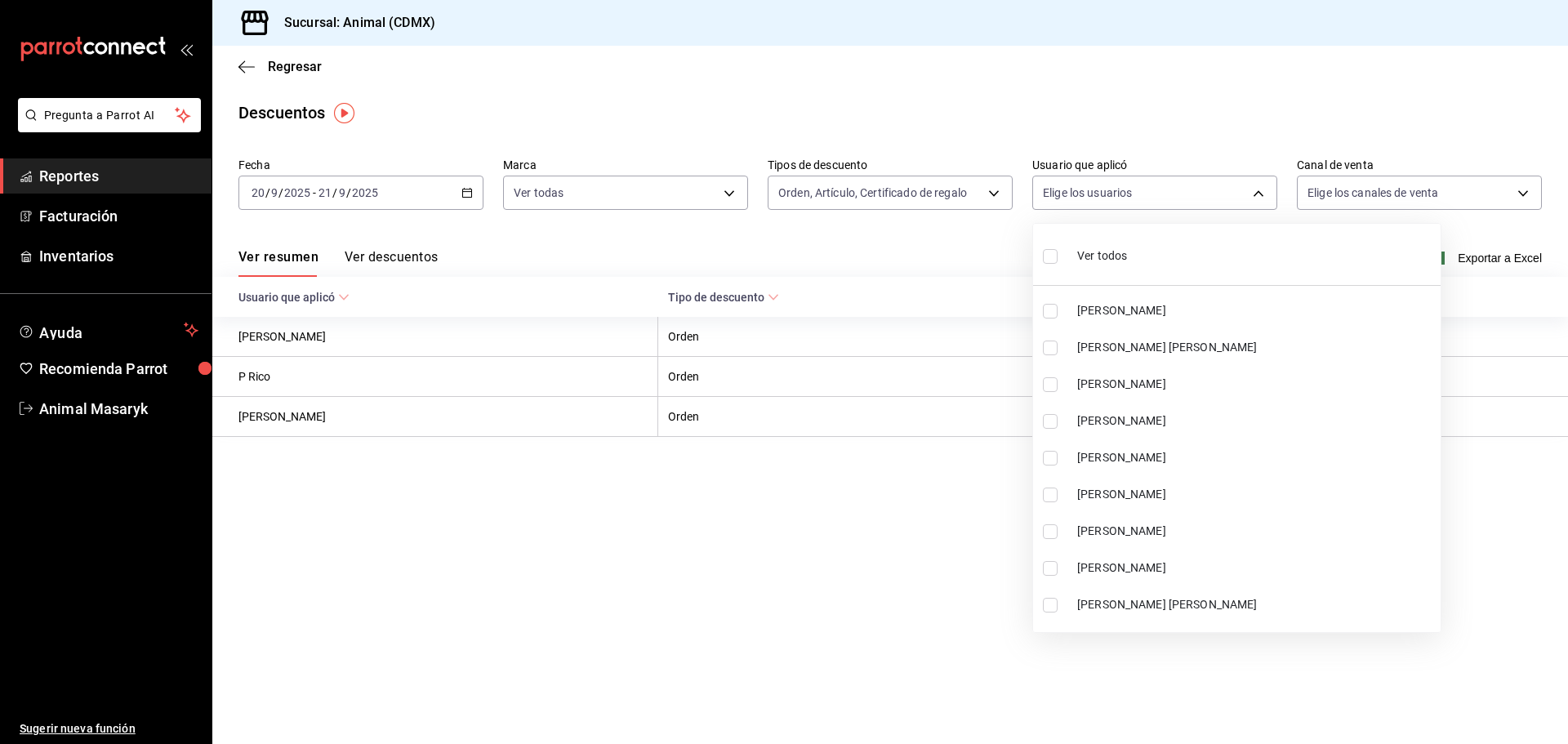
checkbox input "true"
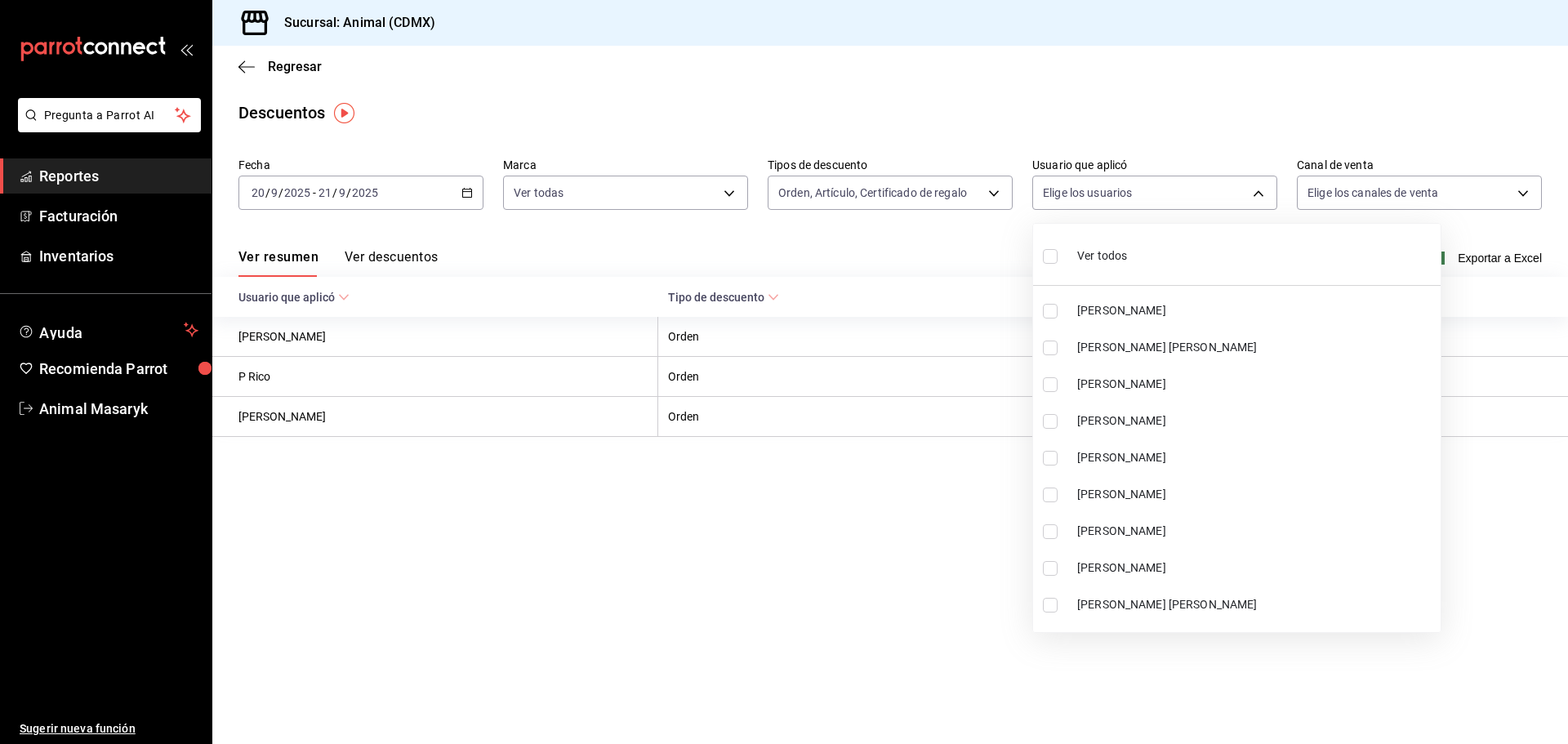
checkbox input "true"
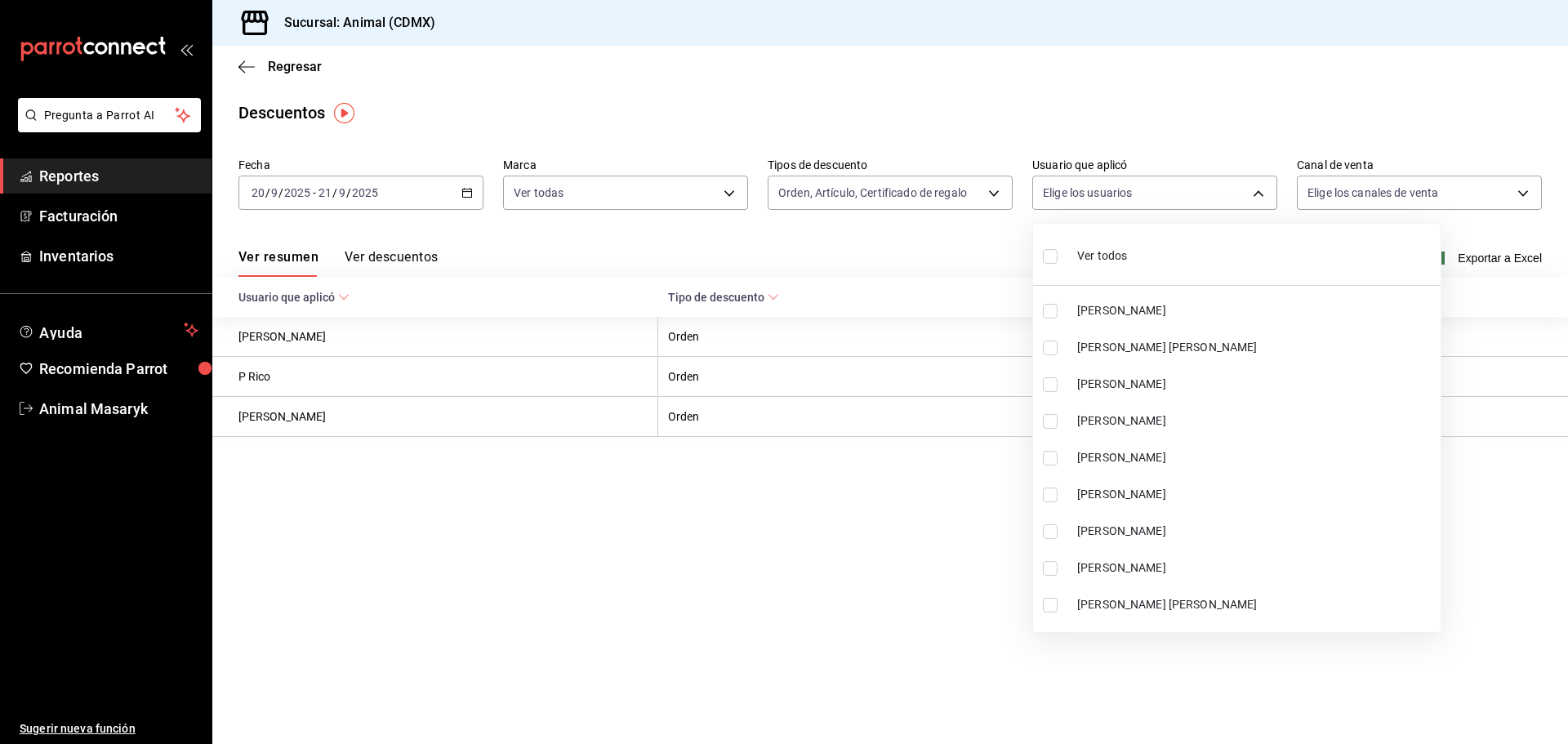
checkbox input "true"
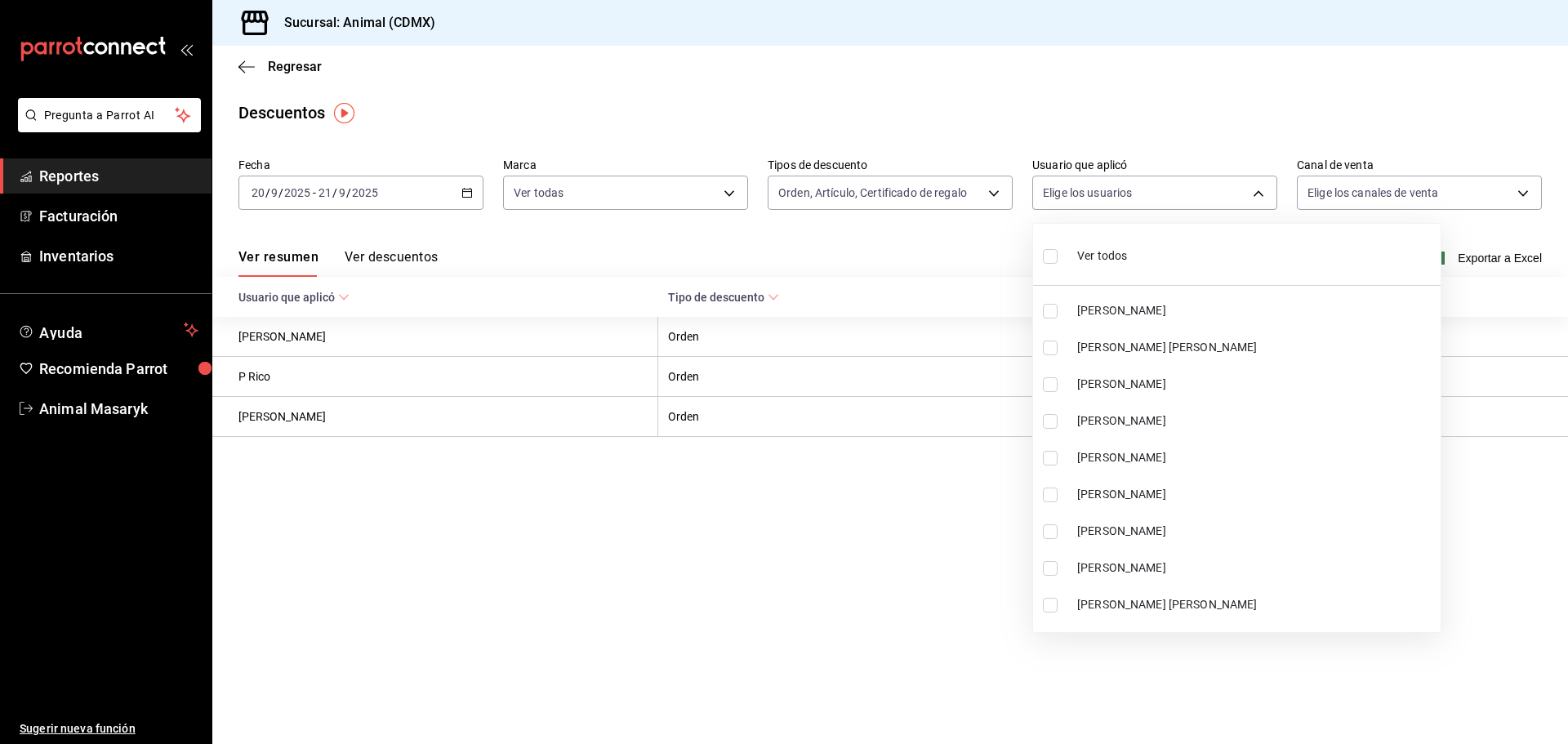
checkbox input "true"
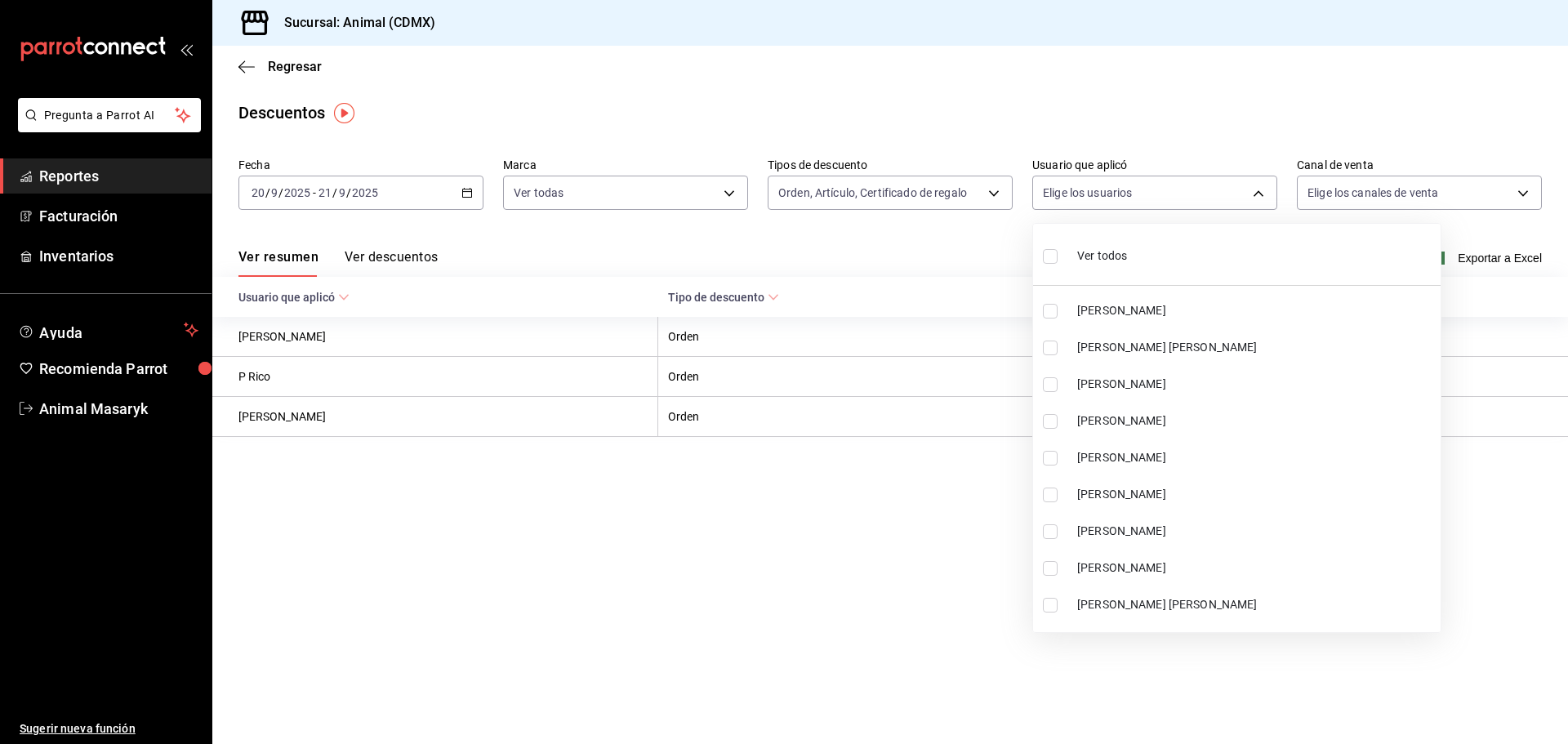
checkbox input "true"
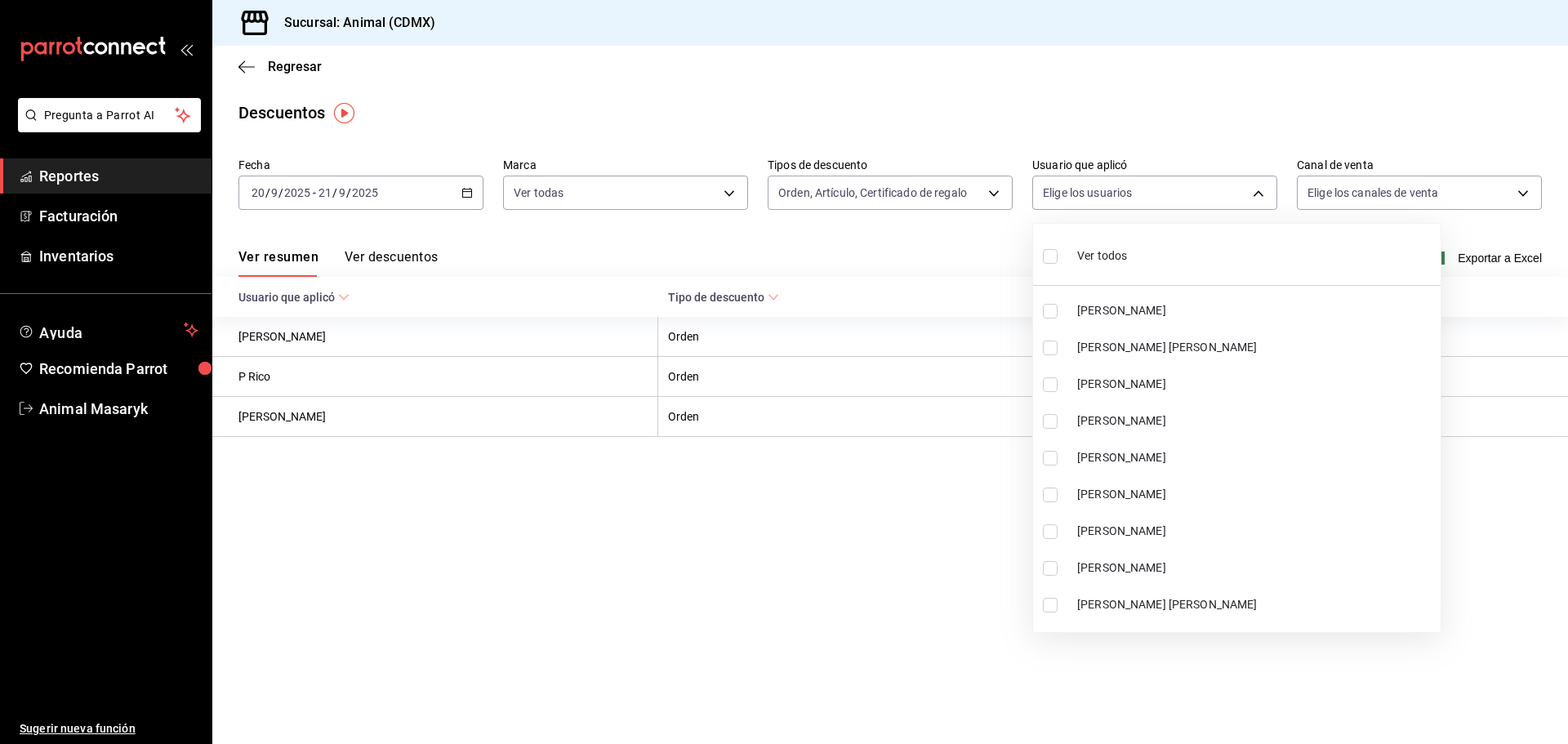
checkbox input "true"
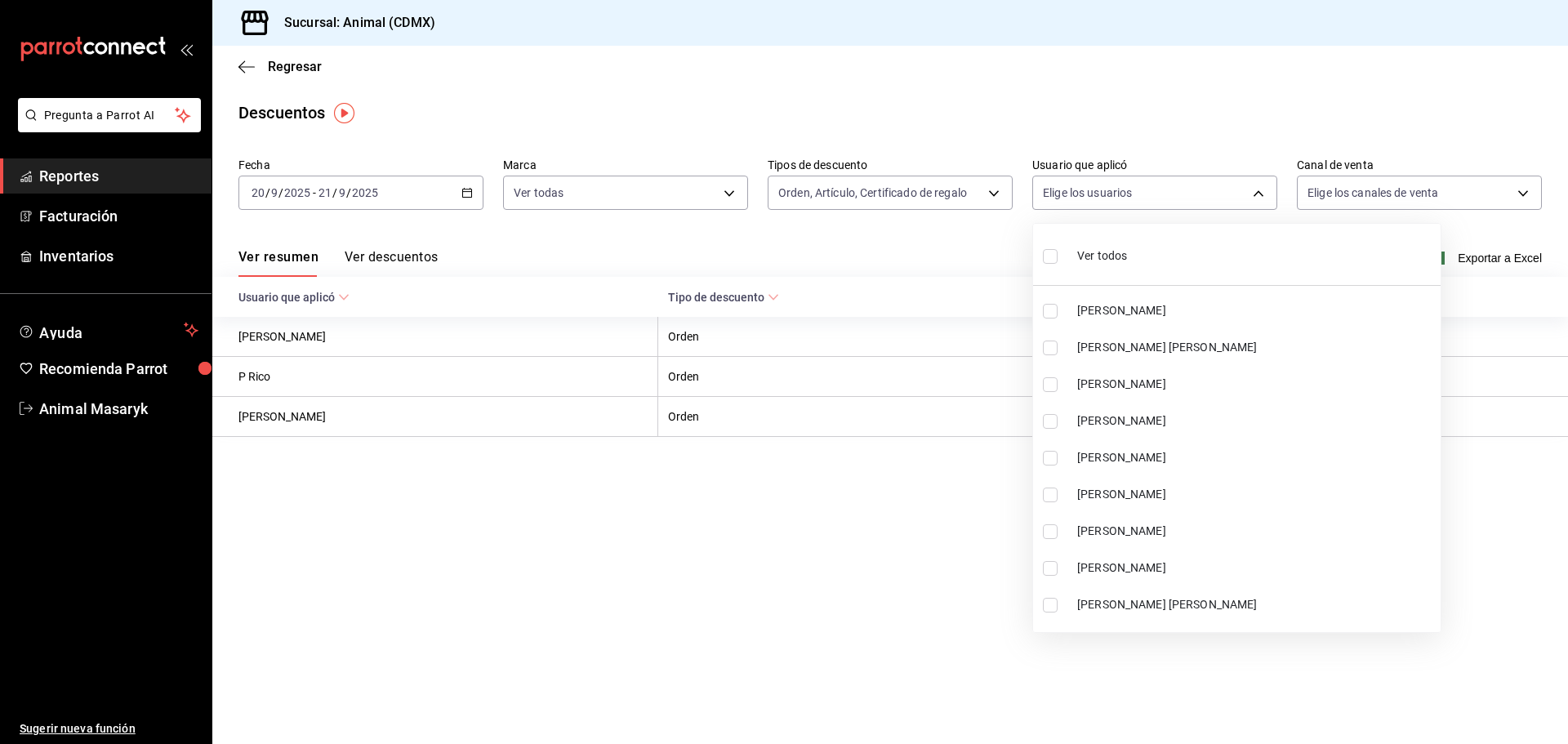
checkbox input "true"
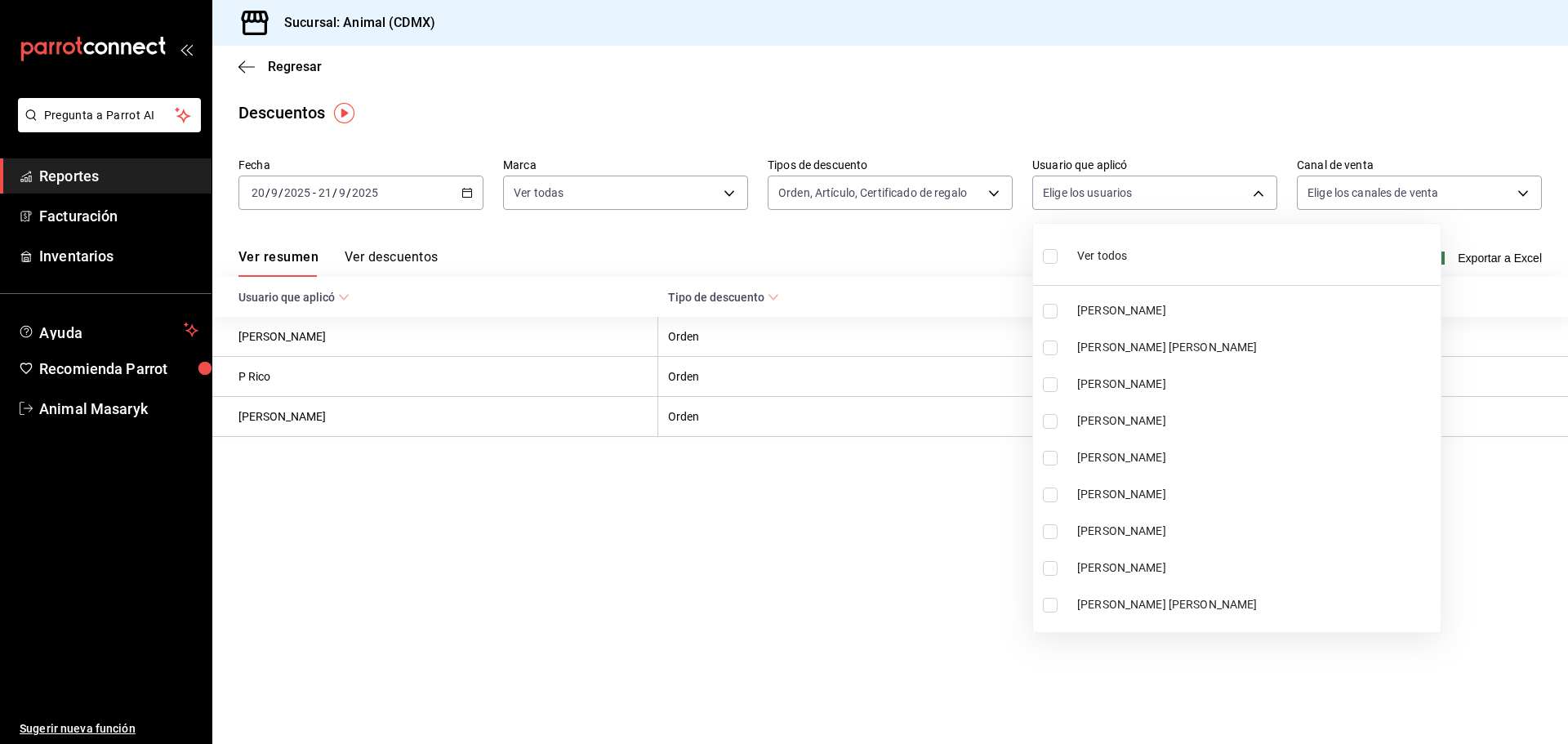
checkbox input "true"
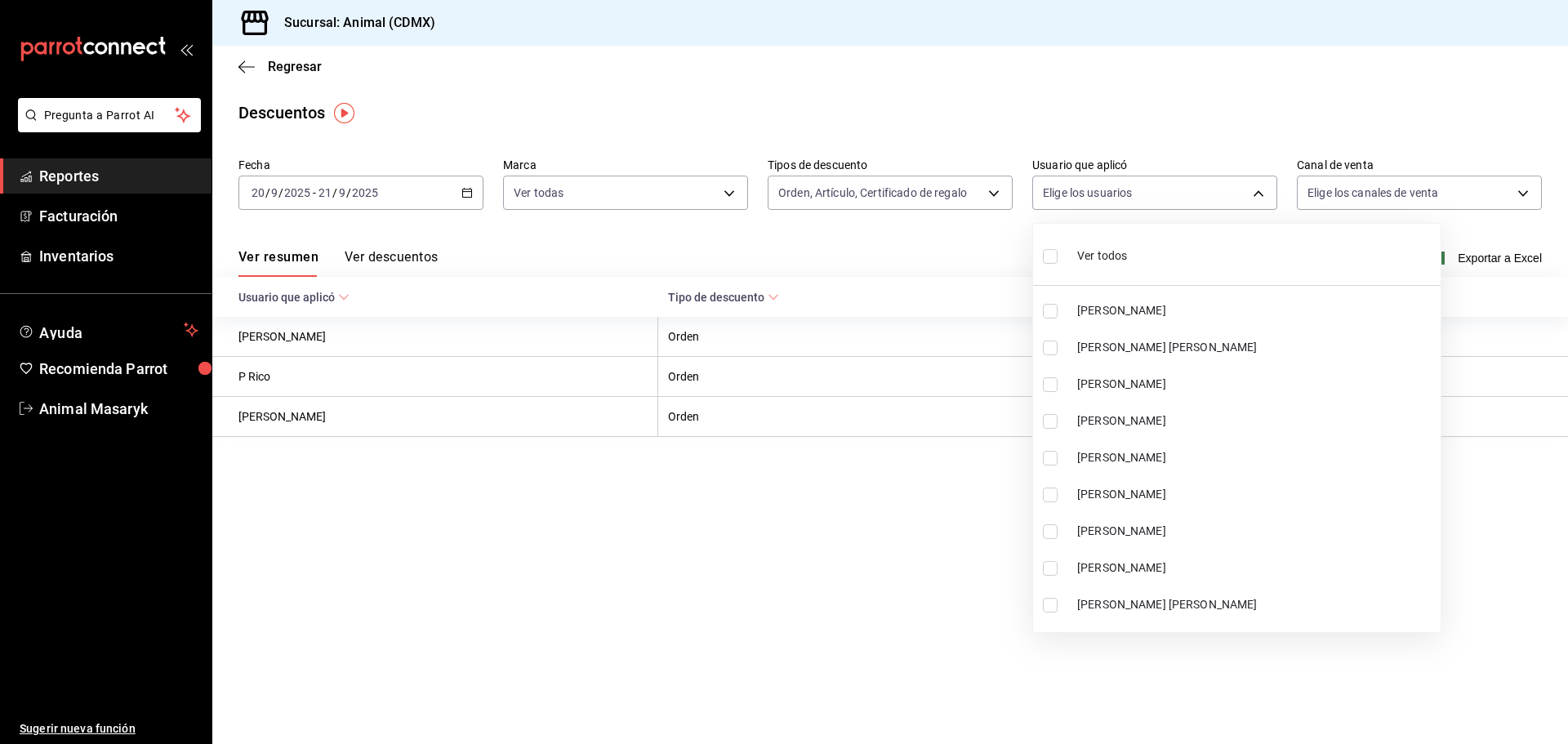
checkbox input "true"
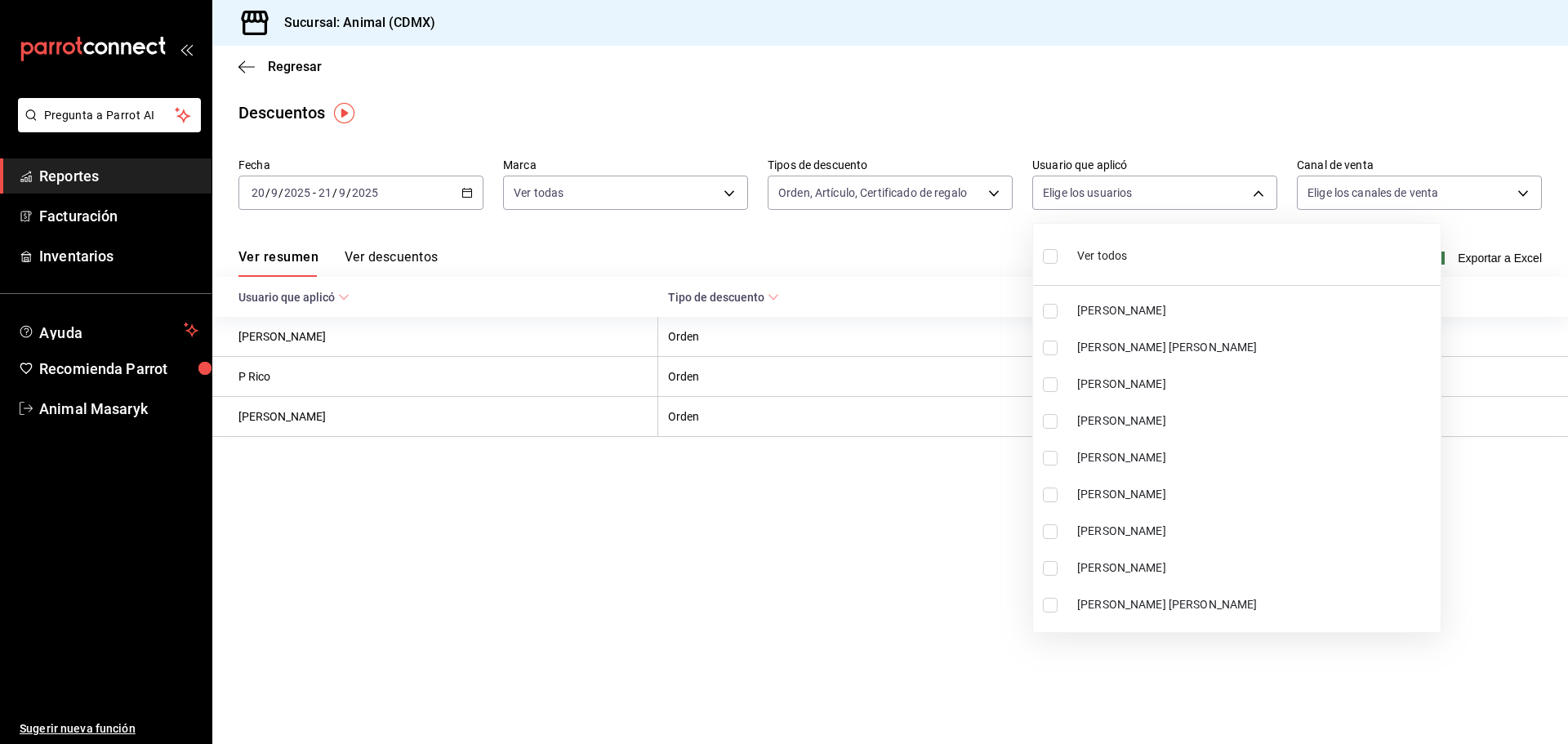
checkbox input "true"
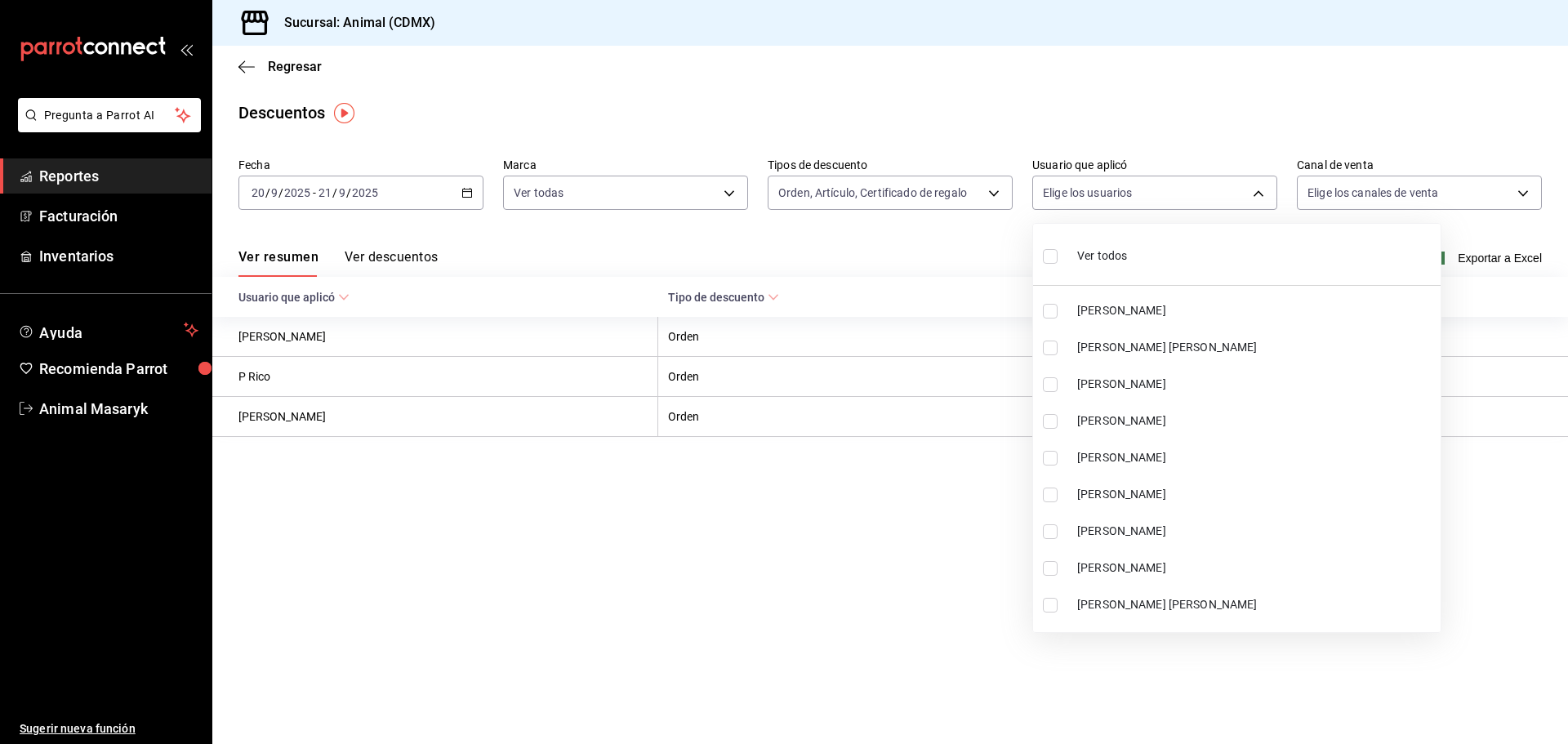
checkbox input "true"
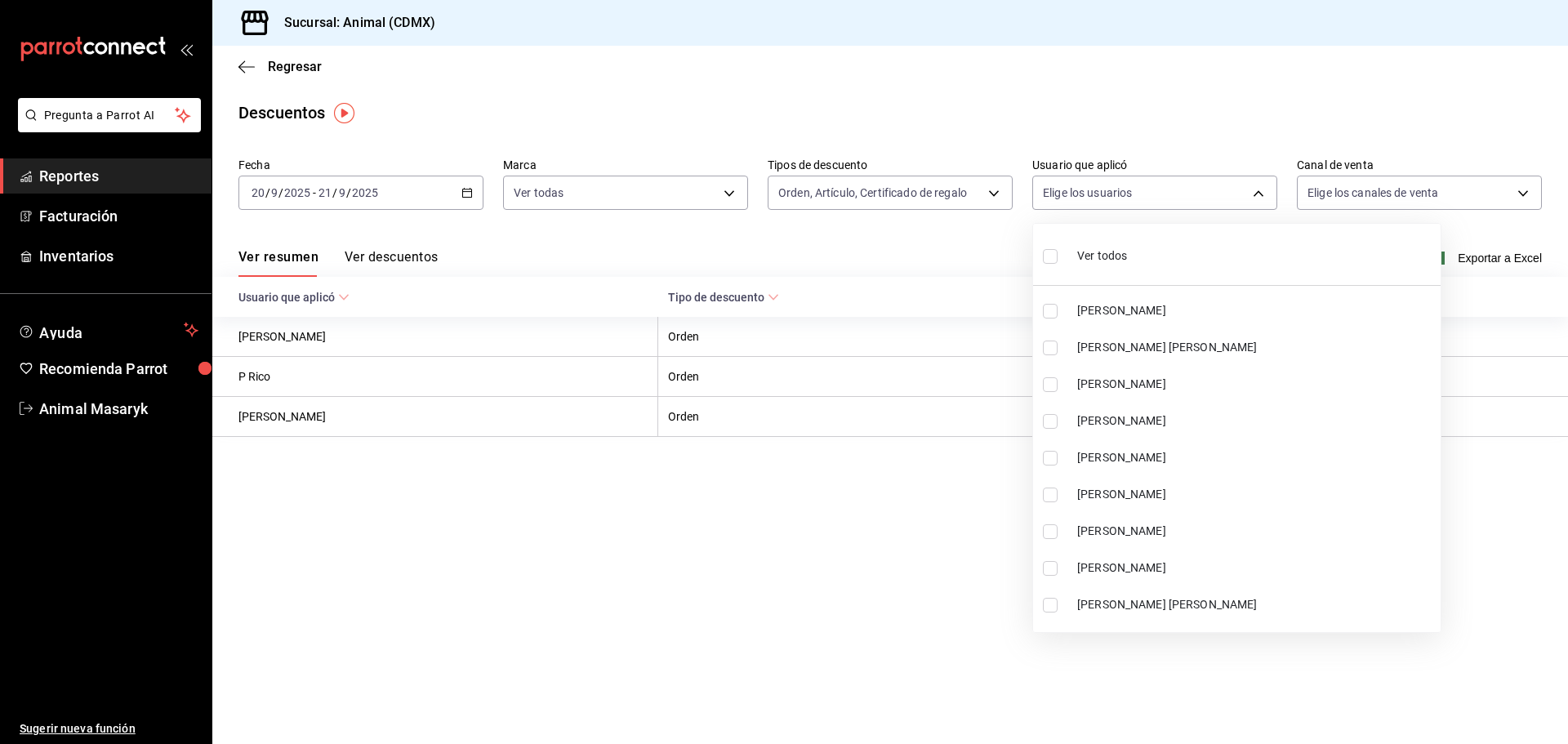
checkbox input "true"
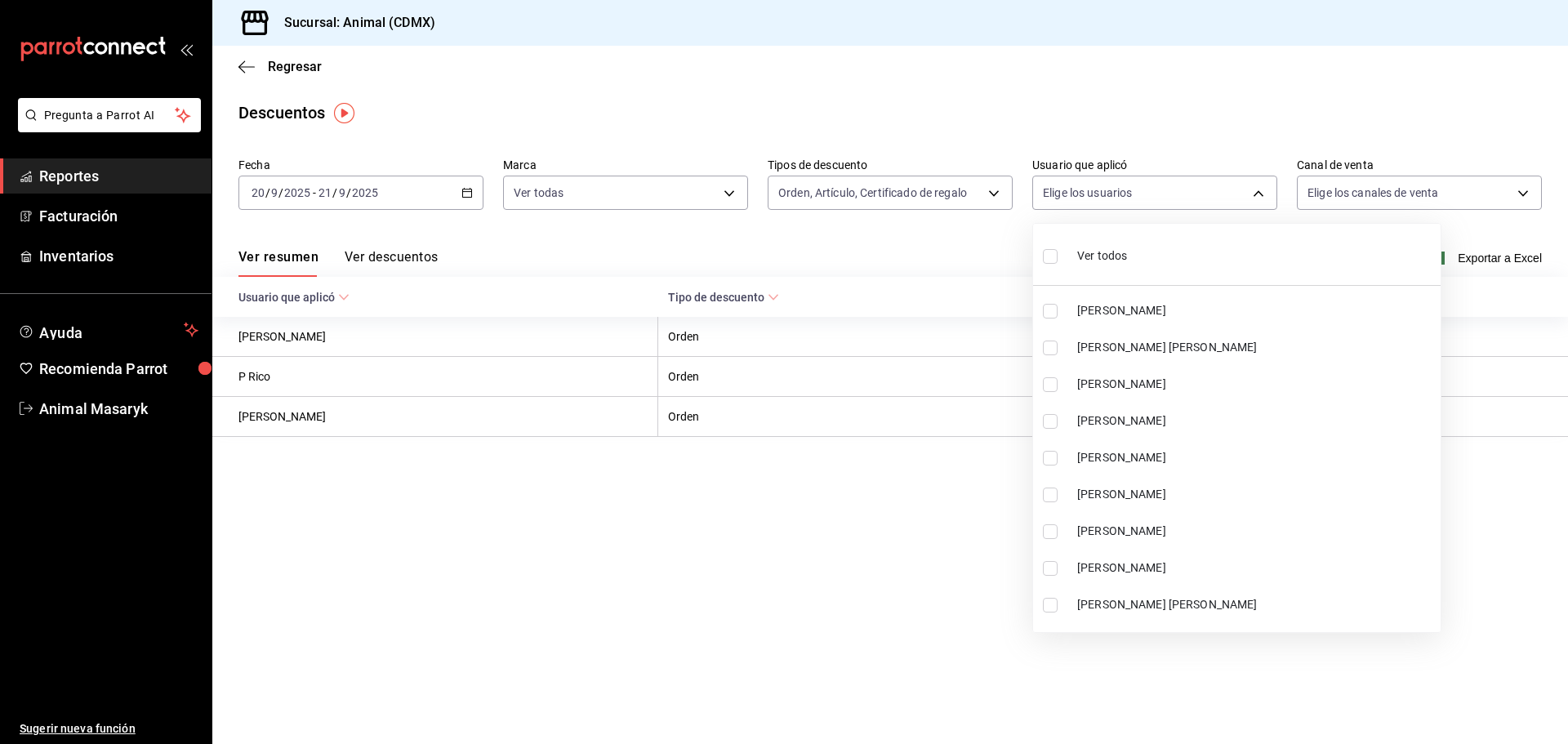
checkbox input "true"
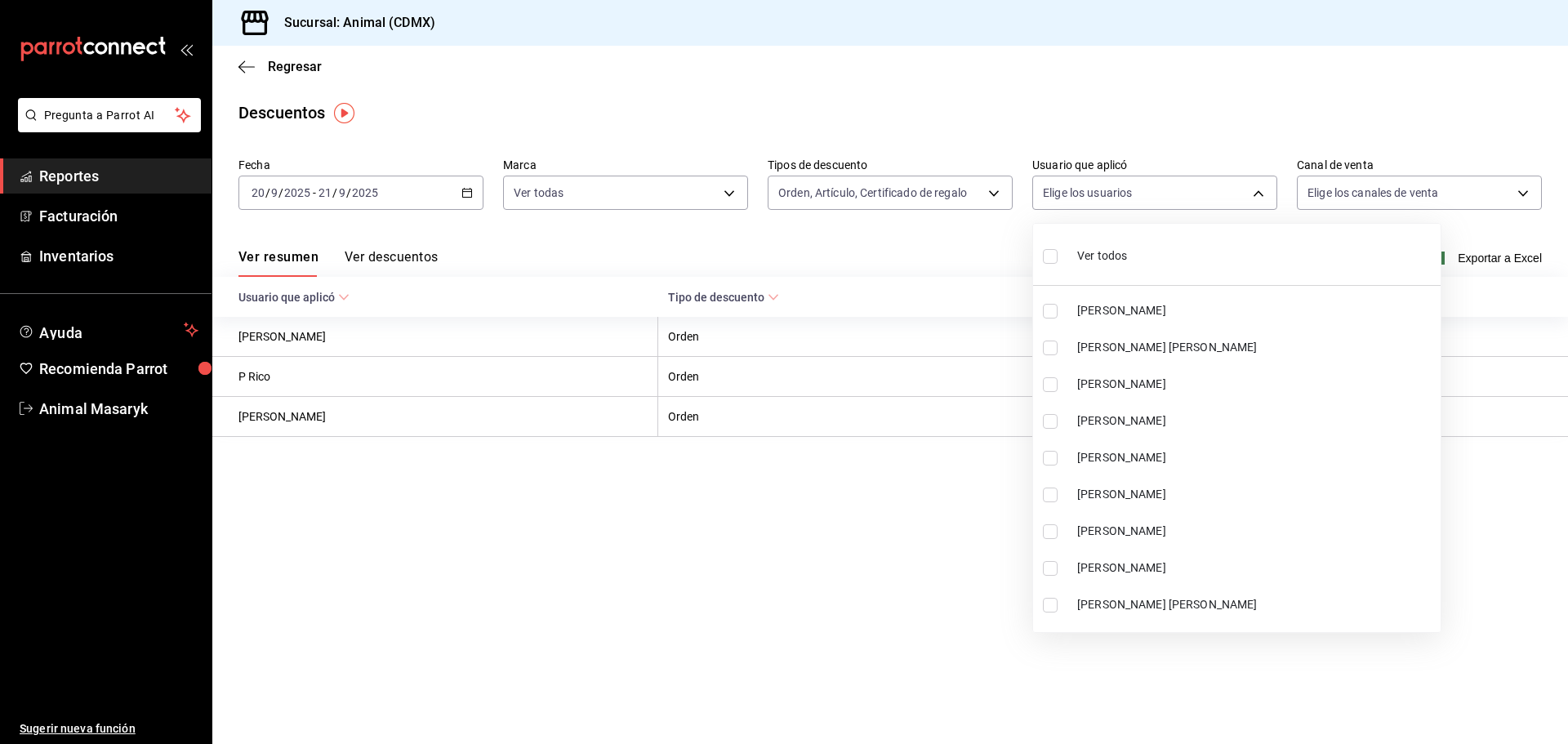
checkbox input "true"
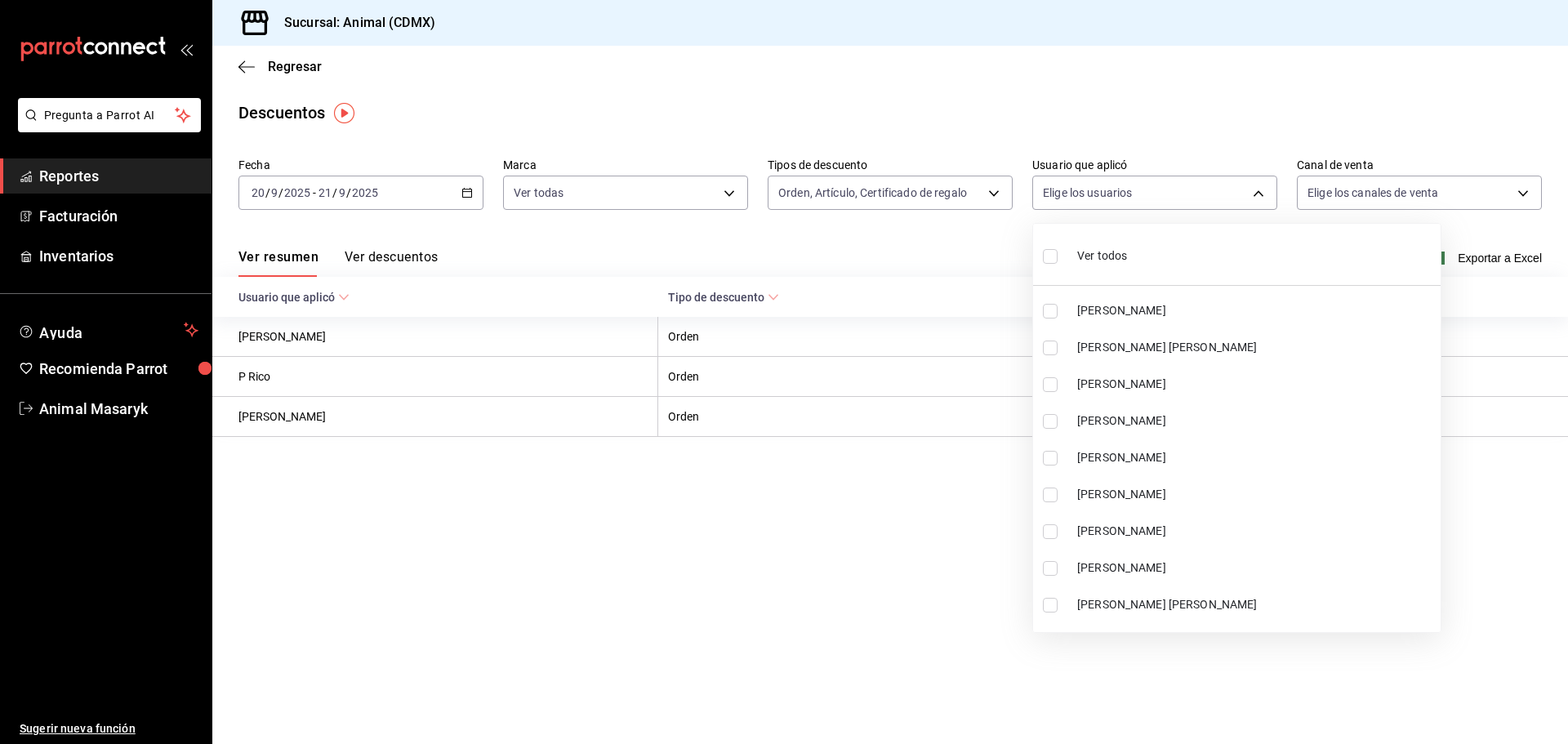
checkbox input "true"
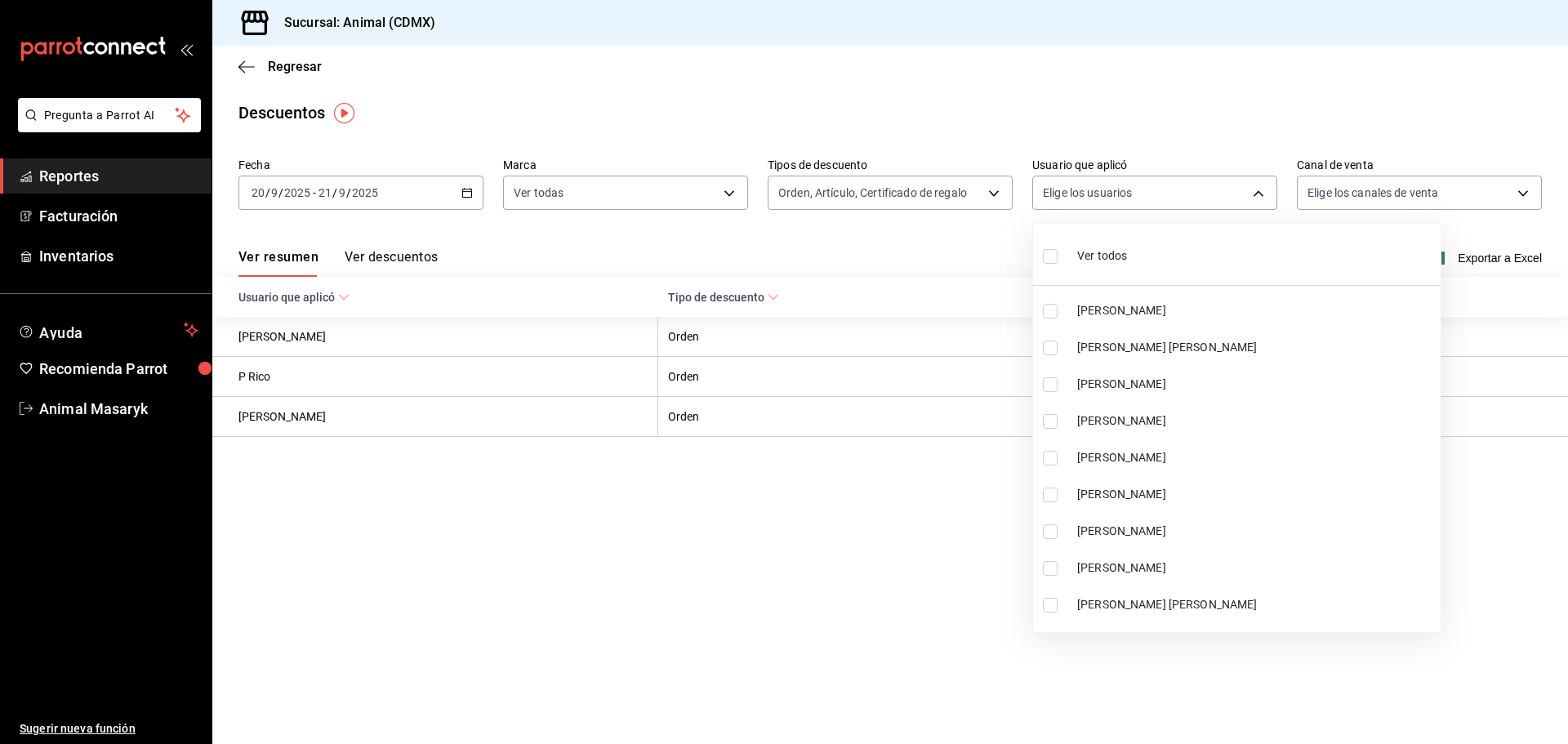
checkbox input "true"
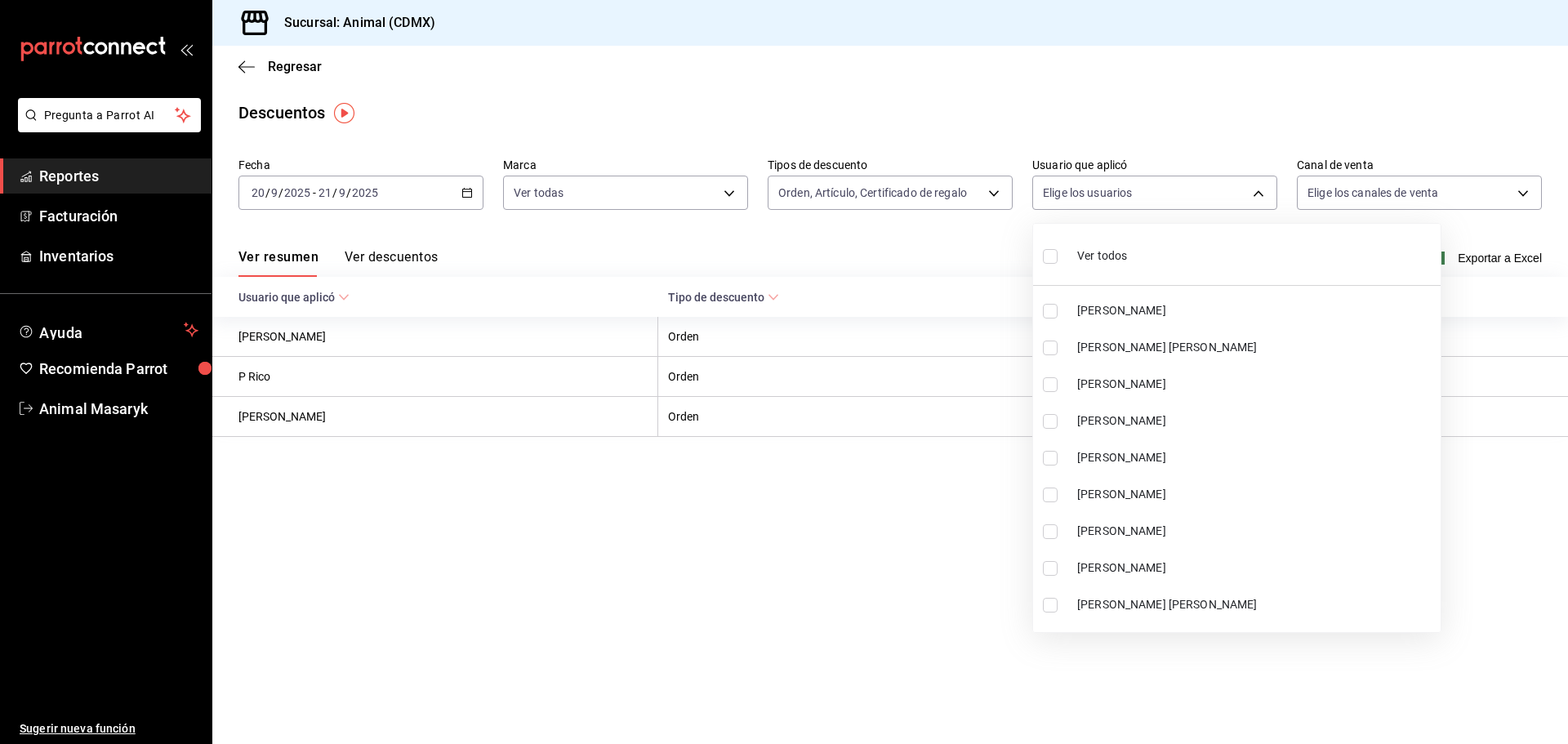
checkbox input "true"
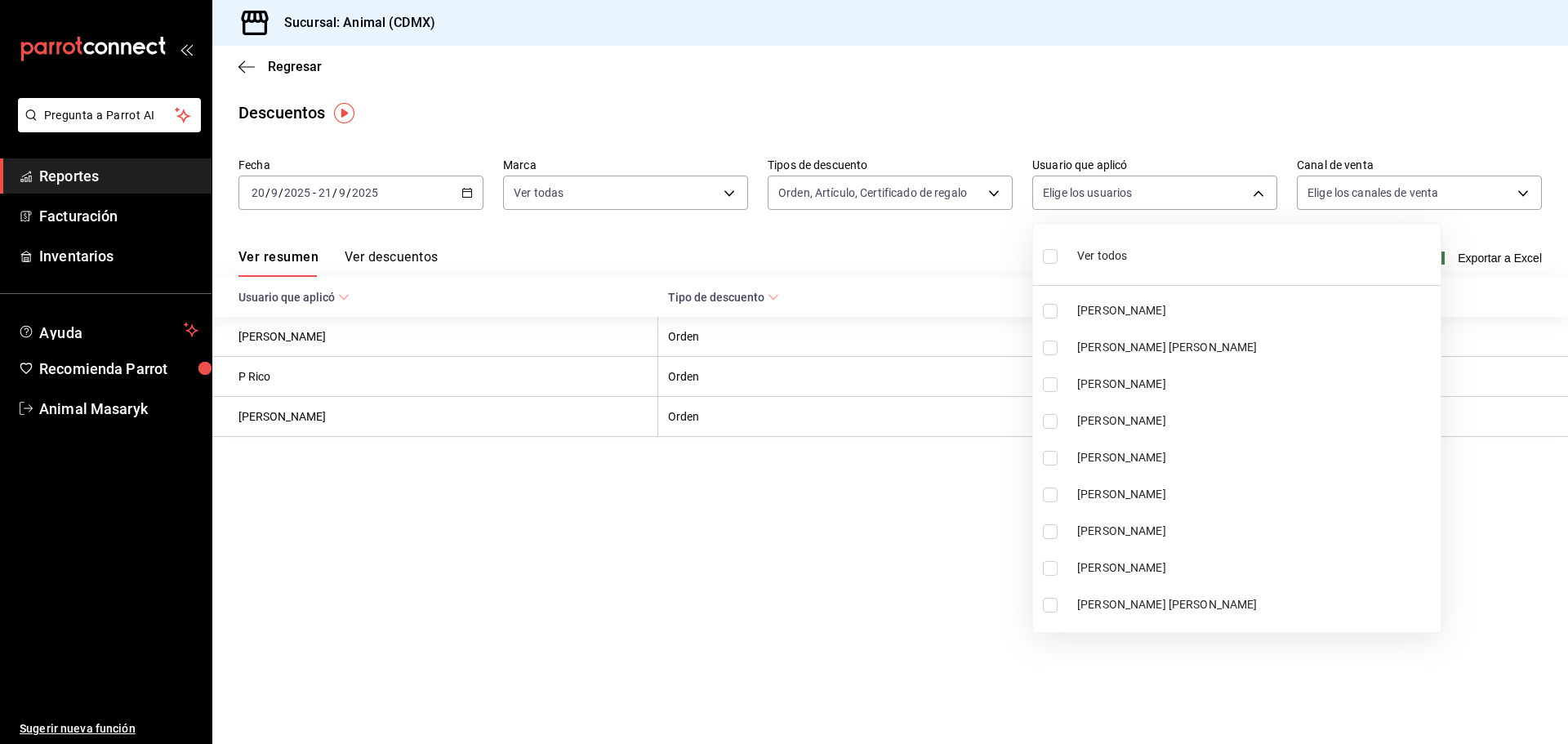
checkbox input "true"
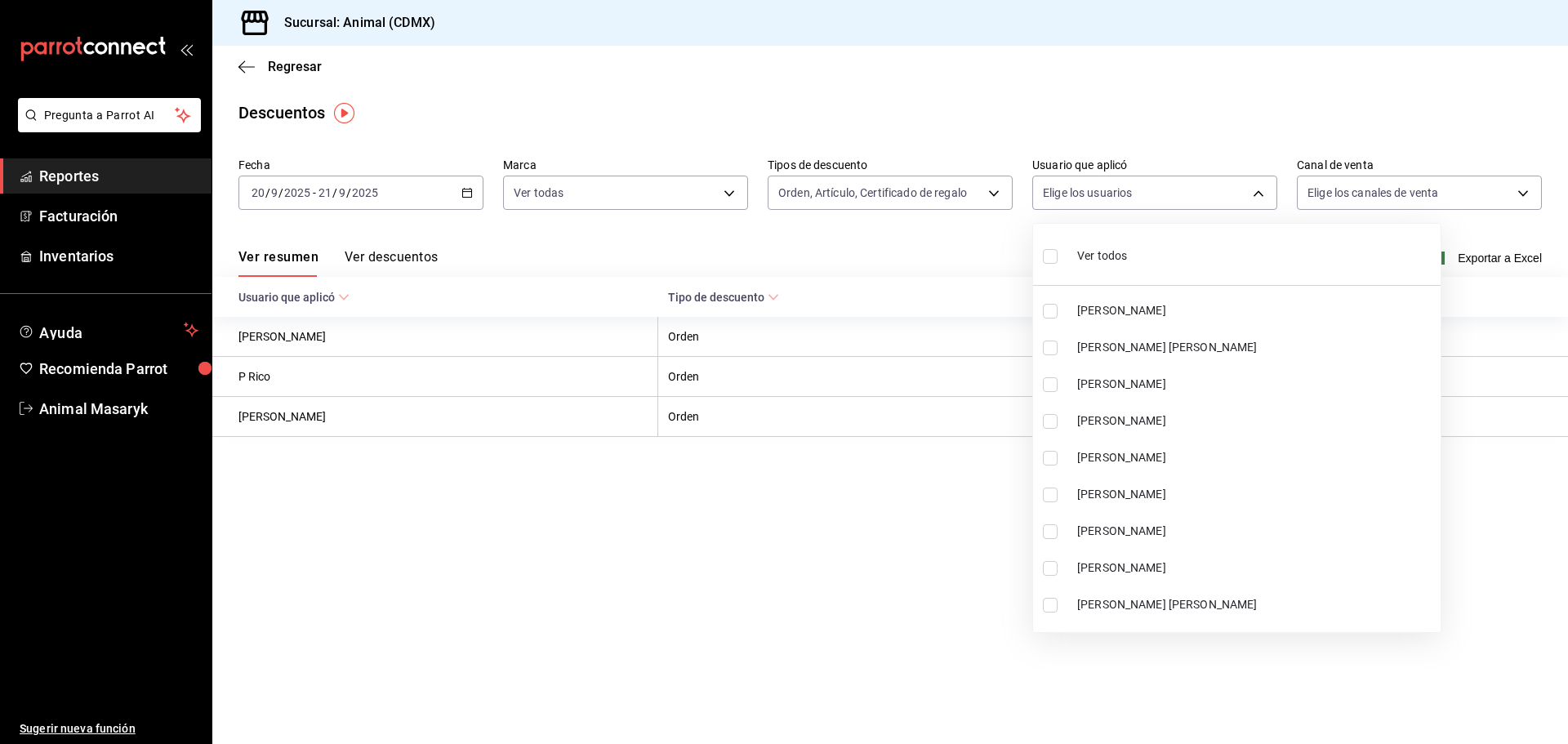
checkbox input "true"
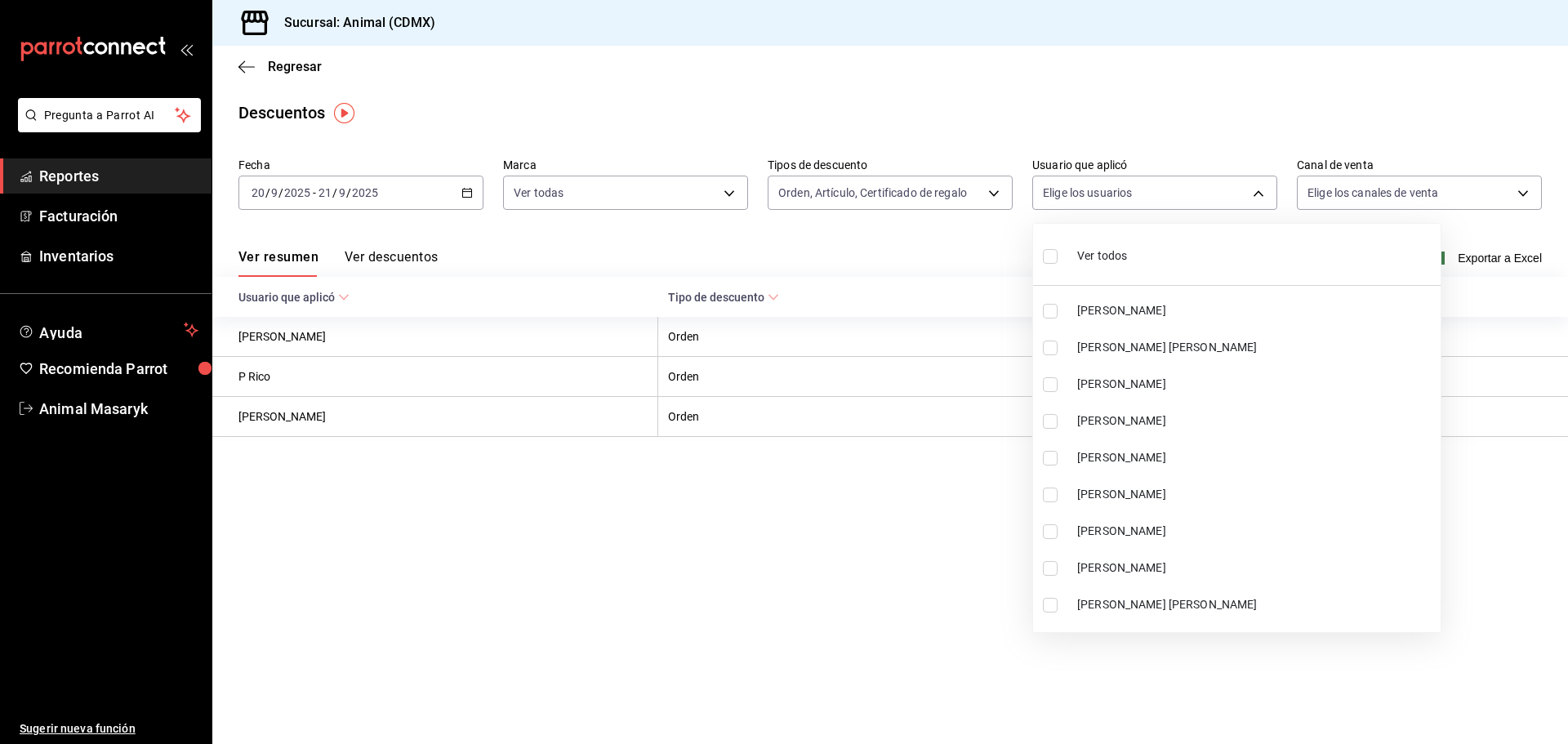
checkbox input "true"
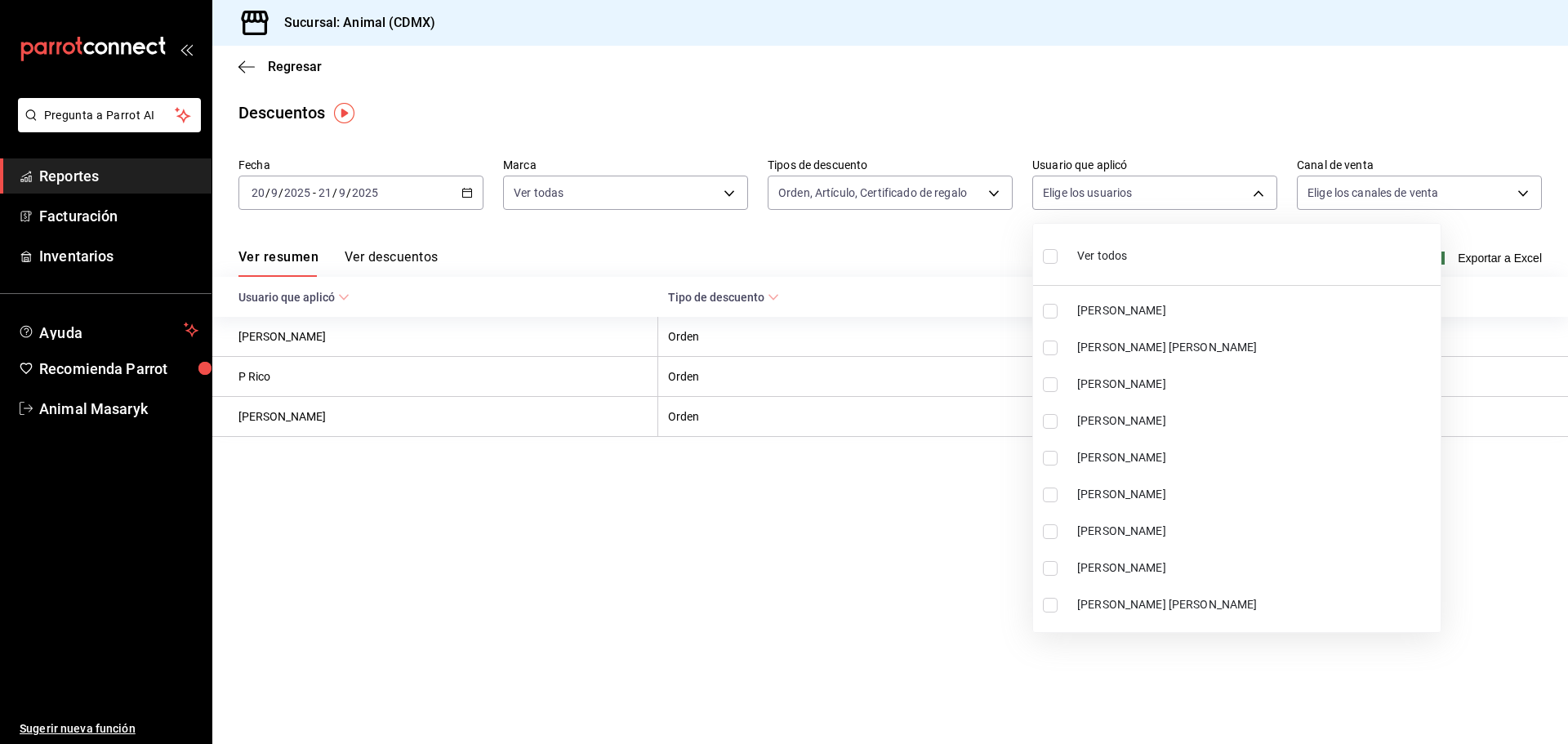
checkbox input "true"
click at [1412, 136] on div at bounding box center [784, 372] width 1568 height 744
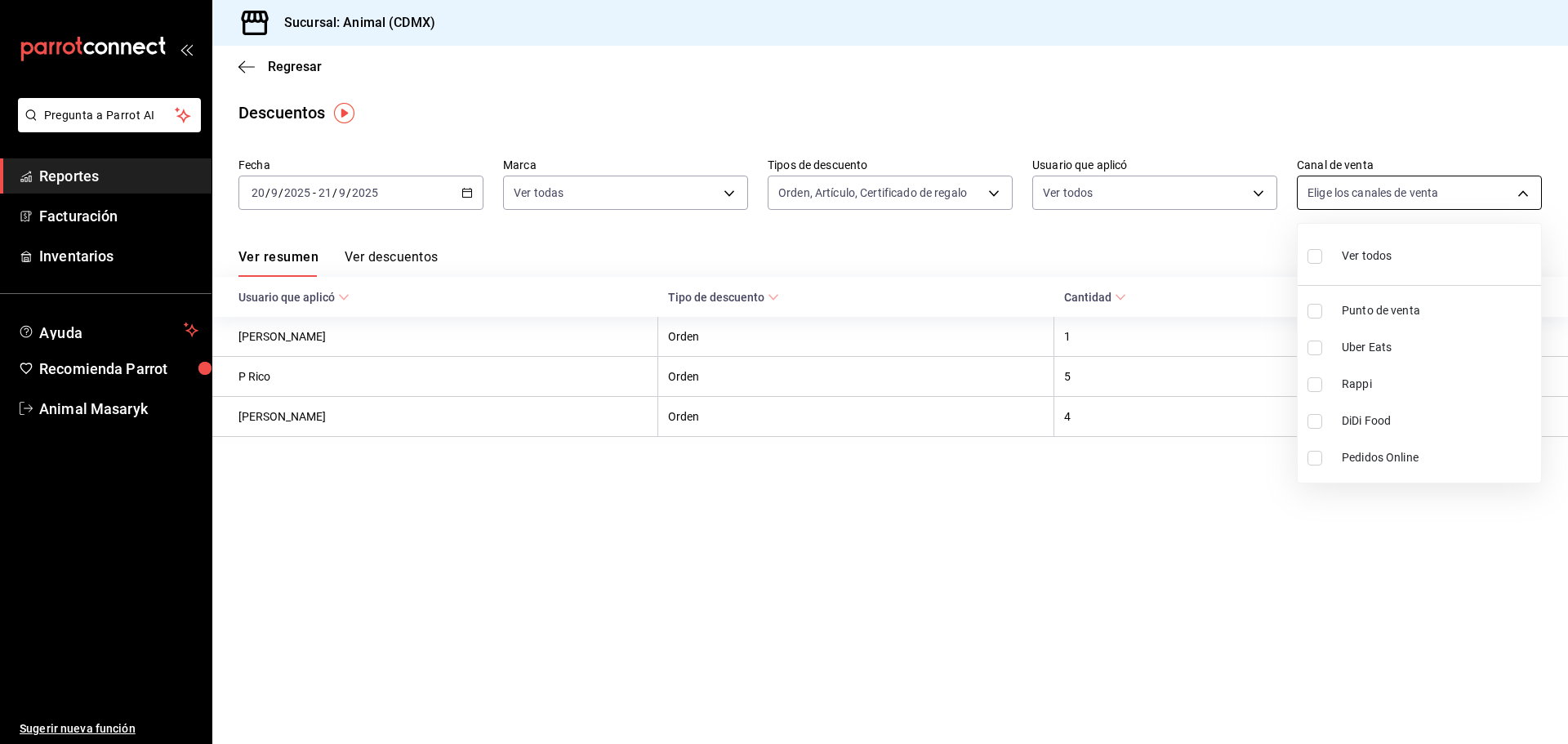
click at [1520, 192] on body "Pregunta a Parrot AI Reportes Facturación Inventarios Ayuda Recomienda Parrot A…" at bounding box center [784, 372] width 1568 height 744
click at [1316, 249] on input "checkbox" at bounding box center [1314, 256] width 14 height 14
click at [1304, 104] on div at bounding box center [784, 372] width 1568 height 744
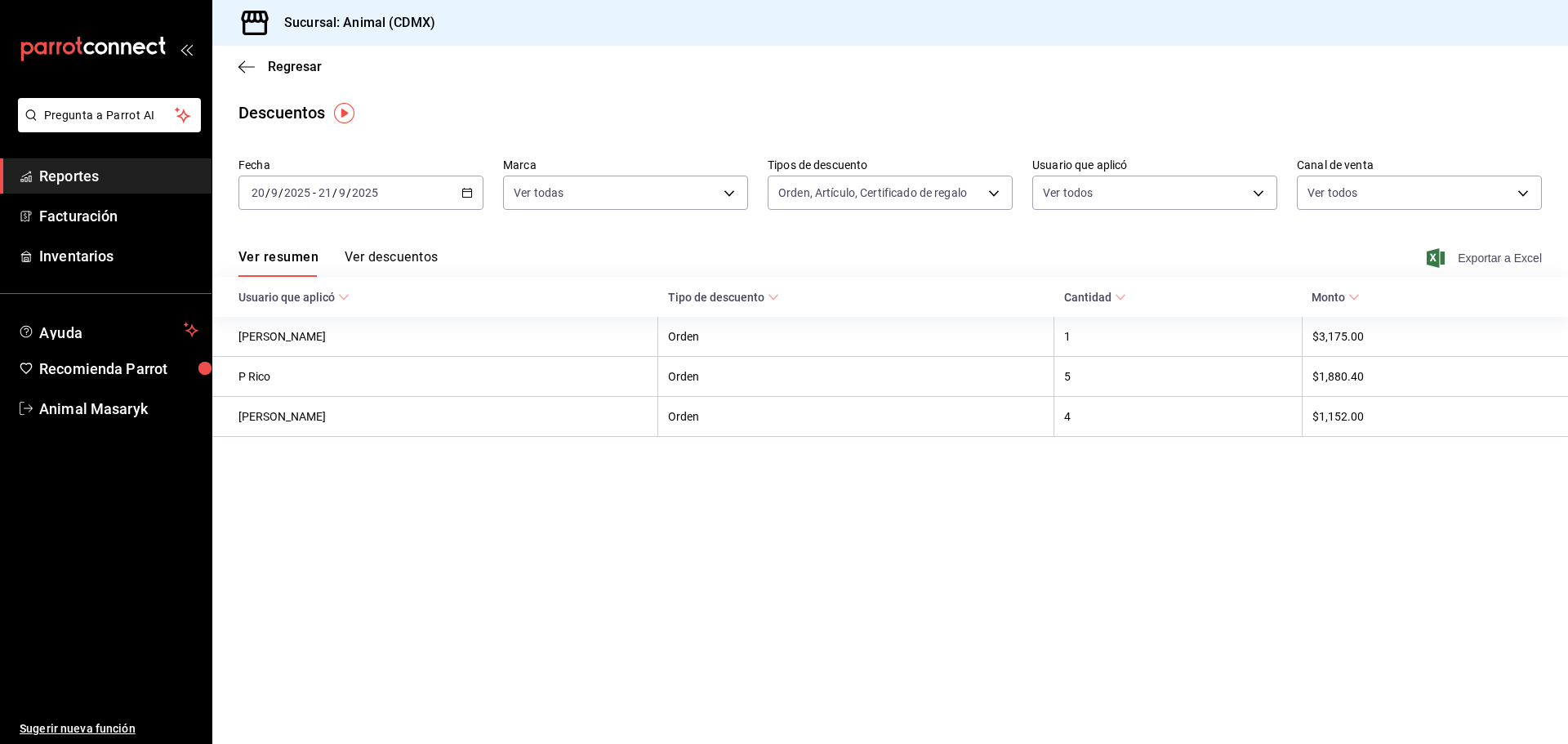
click at [1495, 257] on span "Exportar a Excel" at bounding box center [1485, 258] width 112 height 20
